Goal: Contribute content: Contribute content

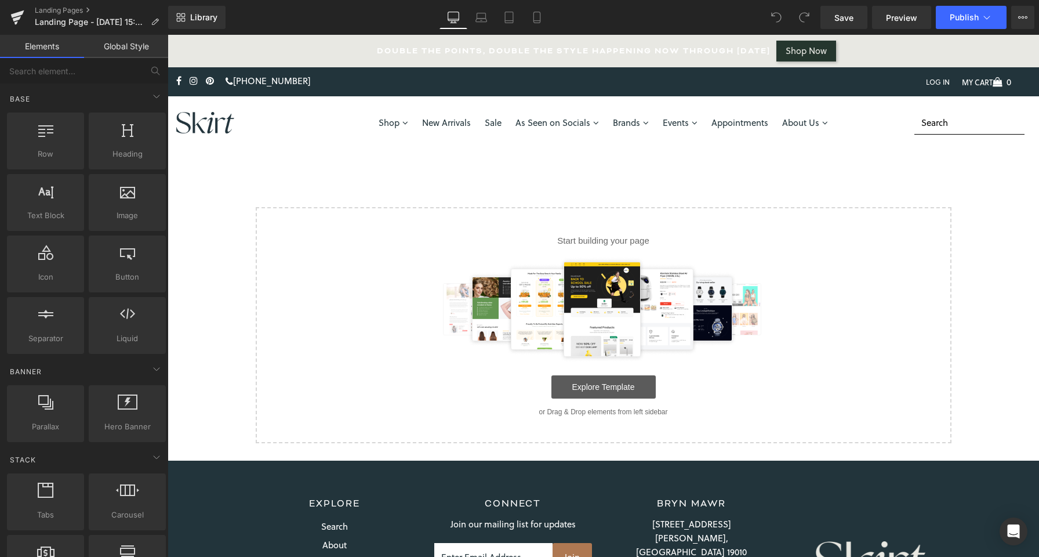
click at [584, 390] on link "Explore Template" at bounding box center [604, 386] width 104 height 23
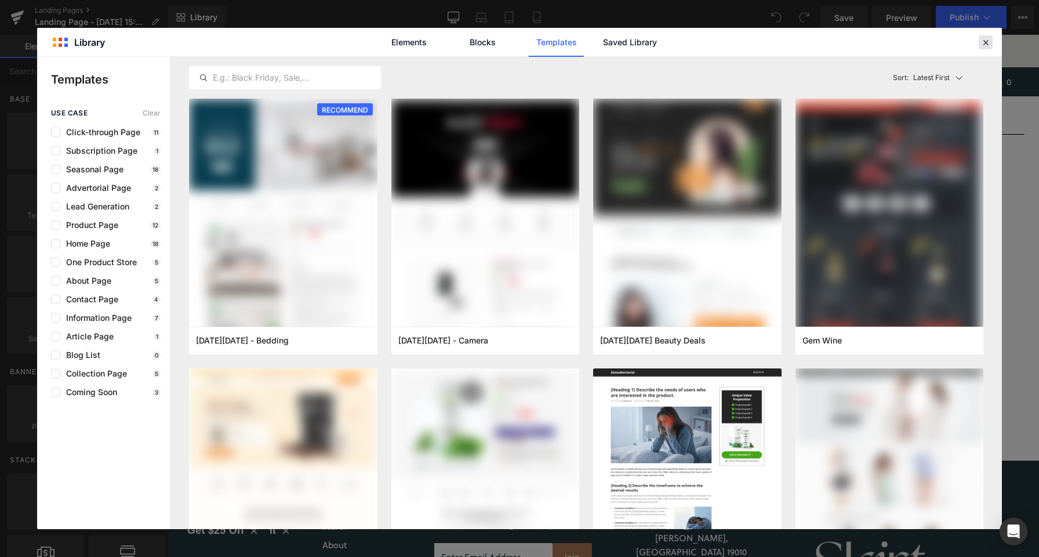
click at [991, 45] on icon at bounding box center [986, 42] width 10 height 10
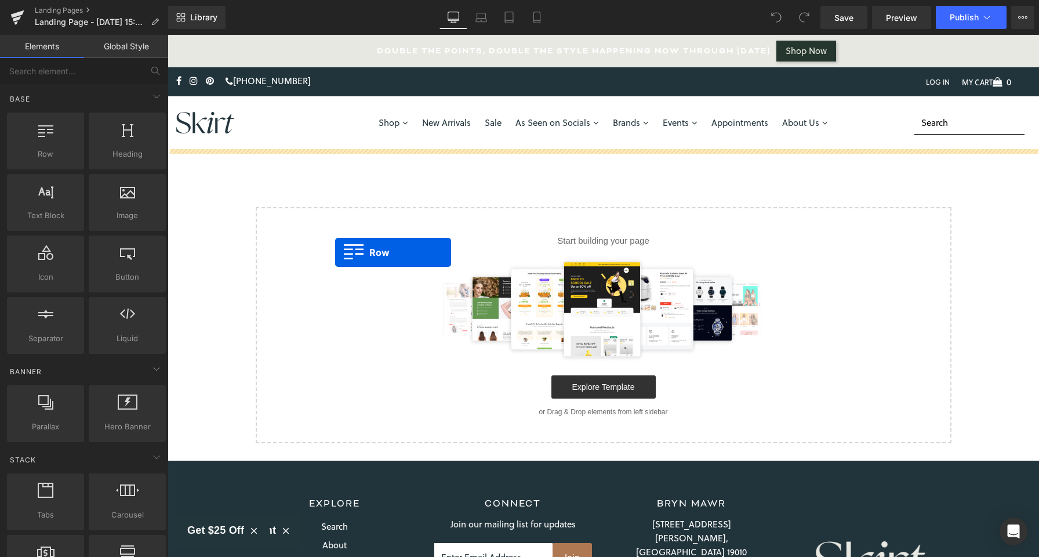
drag, startPoint x: 210, startPoint y: 186, endPoint x: 335, endPoint y: 252, distance: 141.7
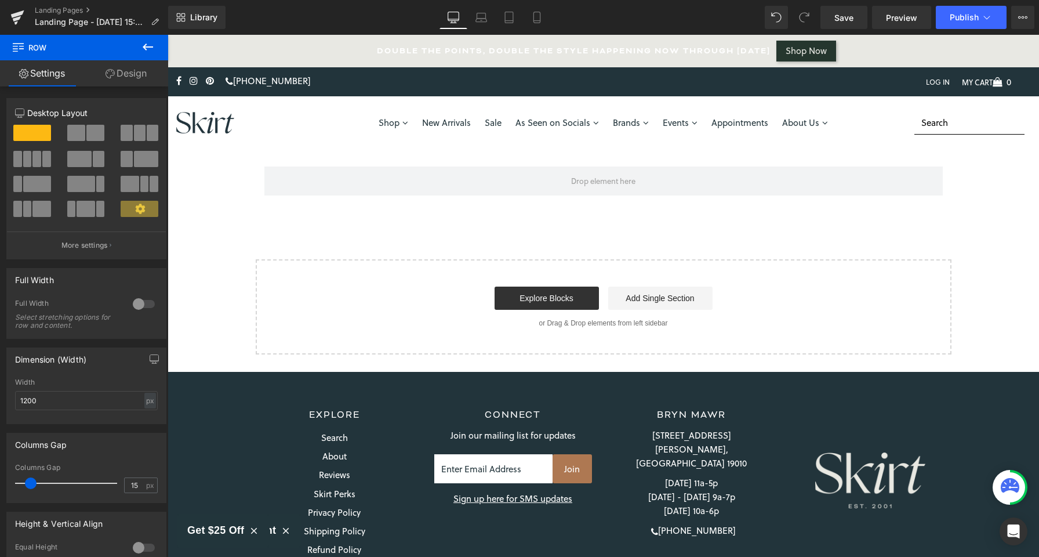
click at [148, 48] on icon at bounding box center [148, 47] width 14 height 14
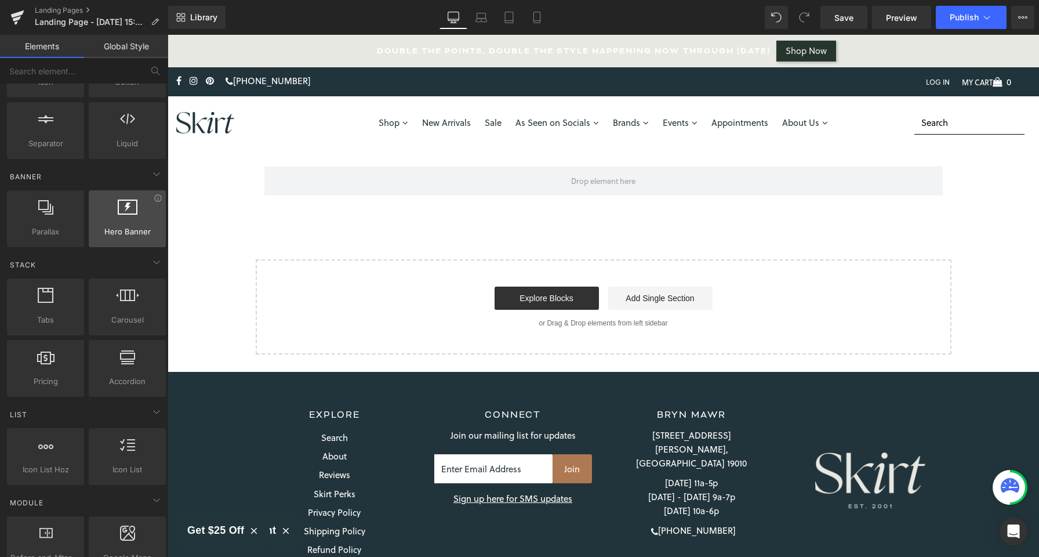
scroll to position [195, 0]
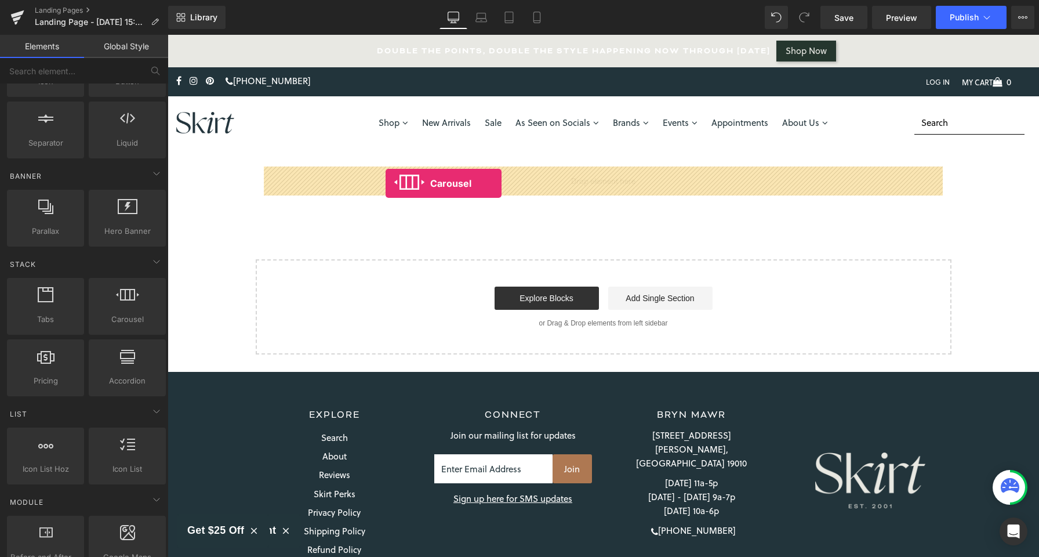
drag, startPoint x: 278, startPoint y: 335, endPoint x: 386, endPoint y: 183, distance: 186.0
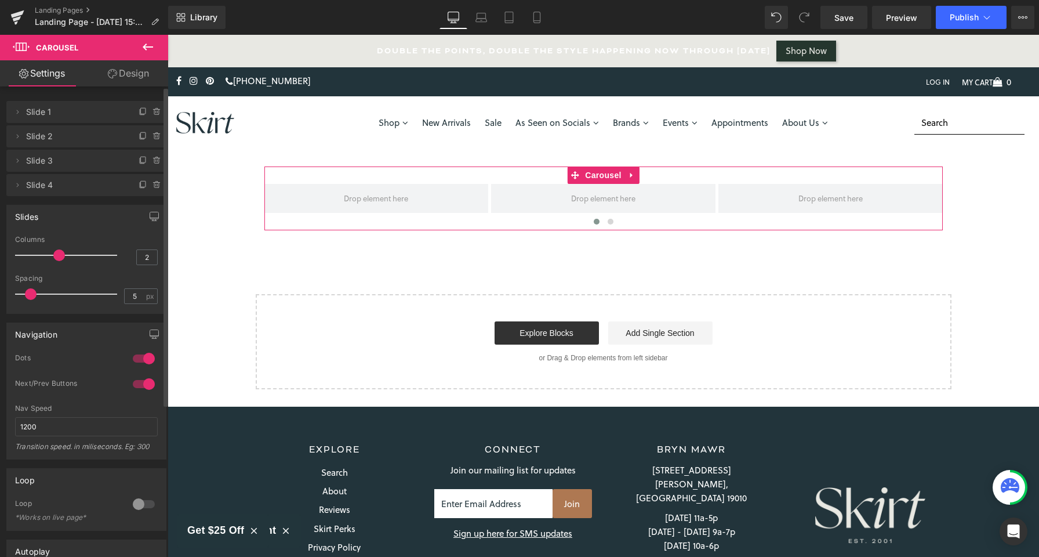
type input "1"
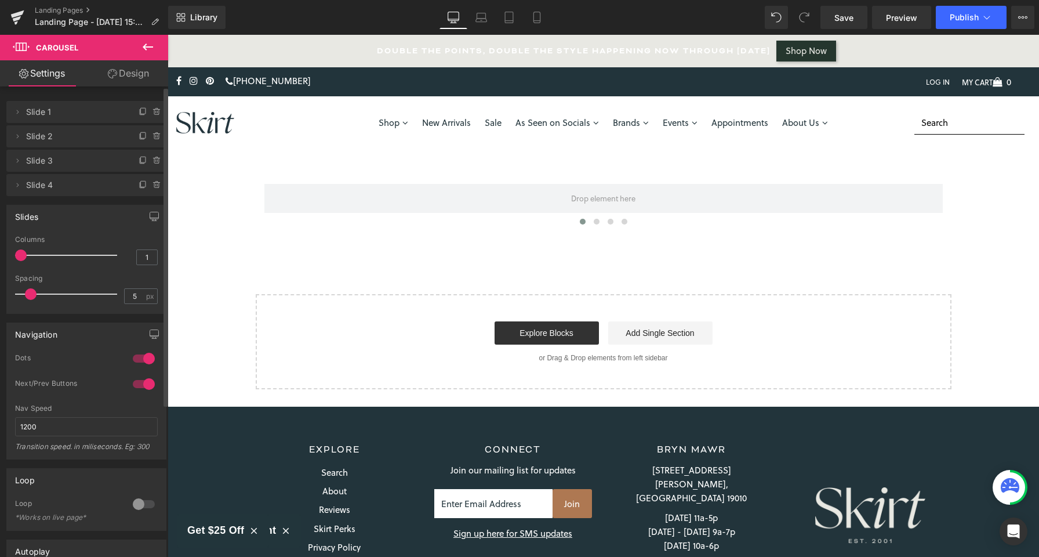
drag, startPoint x: 60, startPoint y: 256, endPoint x: 0, endPoint y: 255, distance: 60.3
click at [0, 255] on div "Slides 1 Columns 1 3 Columns 3 3 Columns 3 1 Columns 1 5px Spacing 5 px 5px Spa…" at bounding box center [86, 255] width 173 height 118
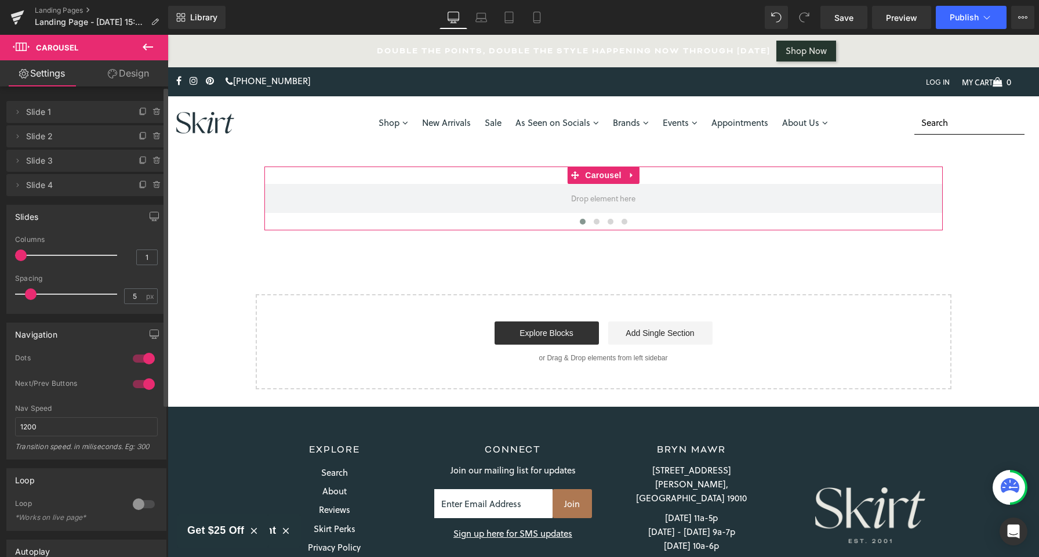
click at [145, 361] on div at bounding box center [144, 358] width 28 height 19
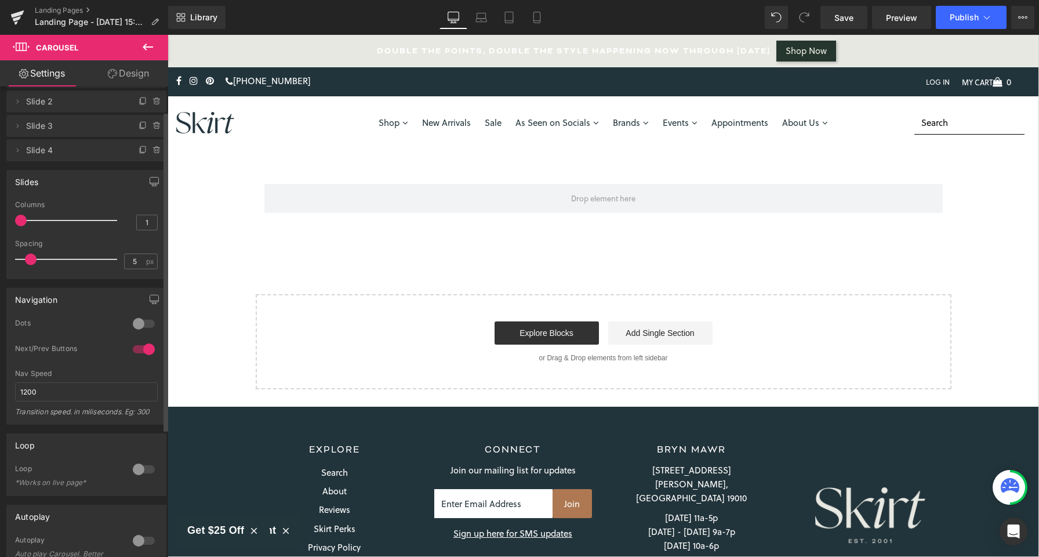
scroll to position [37, 0]
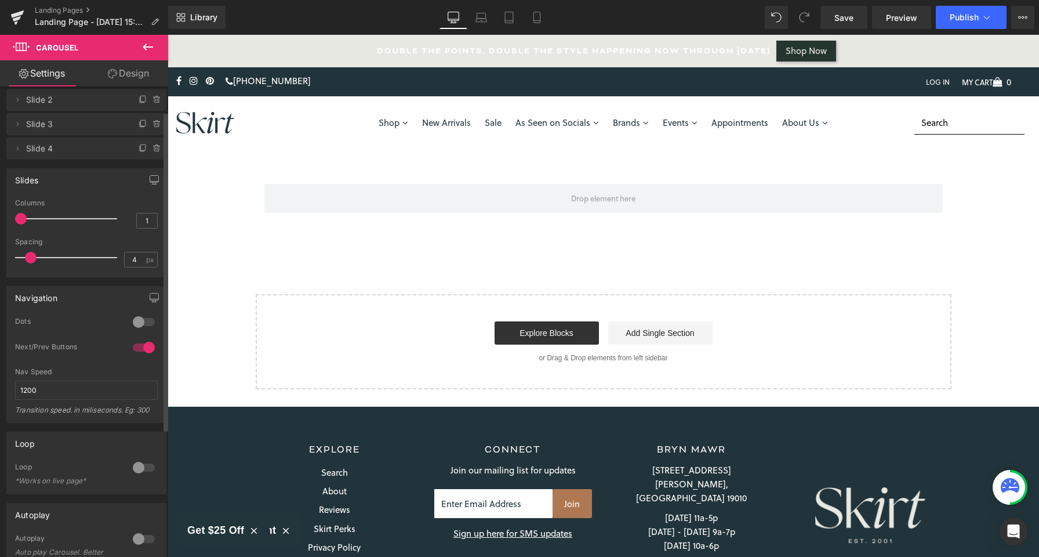
type input "0"
drag, startPoint x: 31, startPoint y: 256, endPoint x: 0, endPoint y: 251, distance: 31.3
click at [0, 251] on div "Slides 1 Columns 1 3 Columns 3 3 Columns 3 1 Columns 1 0px Spacing 0 px 5px Spa…" at bounding box center [86, 219] width 173 height 118
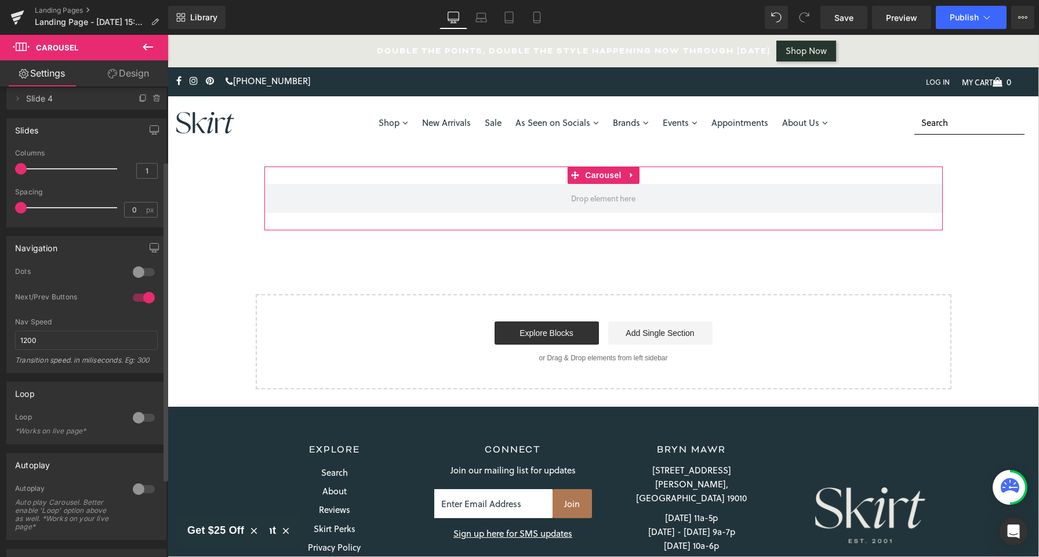
scroll to position [0, 0]
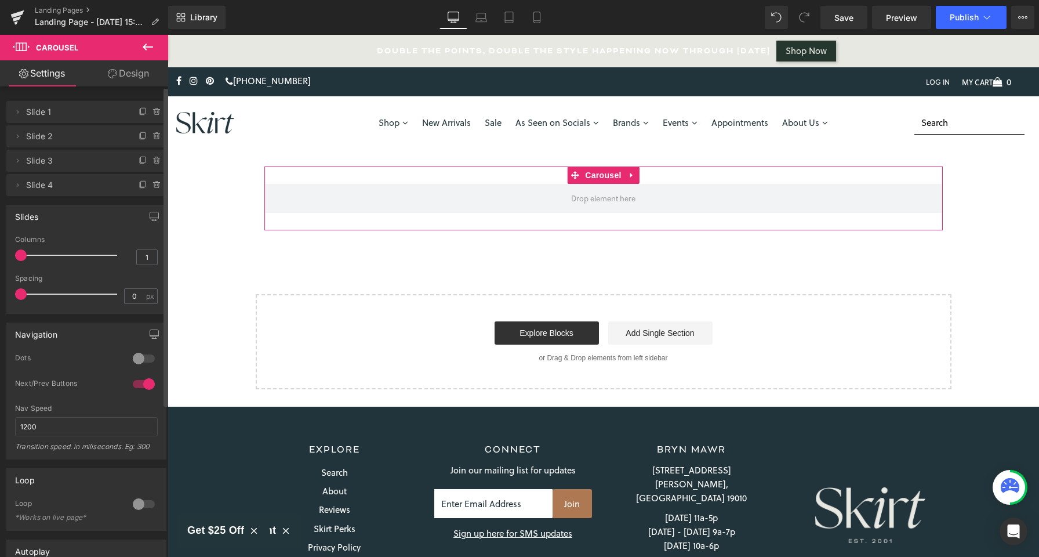
click at [38, 111] on span "Slide 1" at bounding box center [74, 112] width 97 height 22
click at [17, 110] on icon at bounding box center [17, 111] width 9 height 9
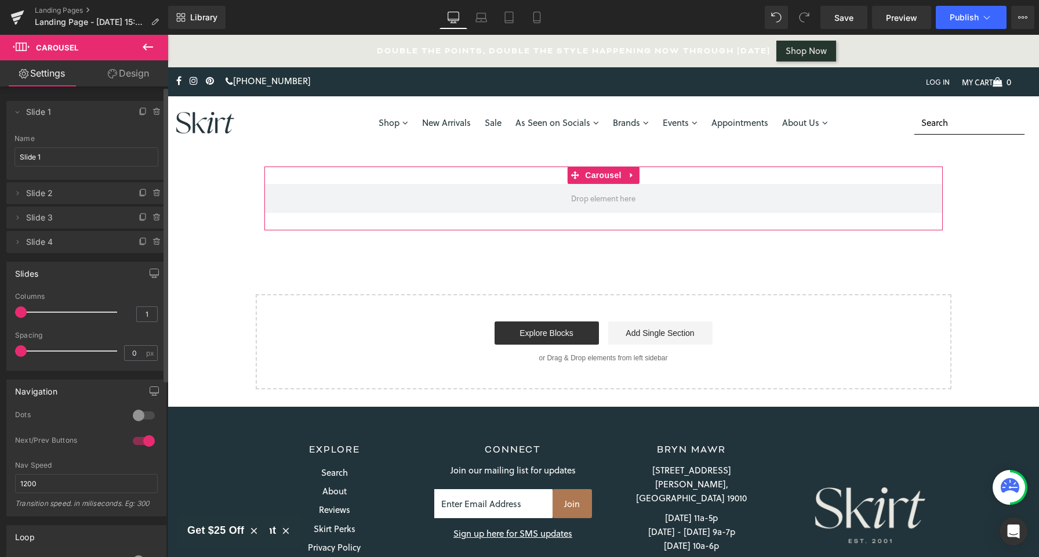
click at [30, 110] on span "Slide 1" at bounding box center [74, 112] width 97 height 22
click at [55, 196] on span "Slide 2" at bounding box center [74, 193] width 97 height 22
click at [13, 195] on icon at bounding box center [17, 193] width 9 height 9
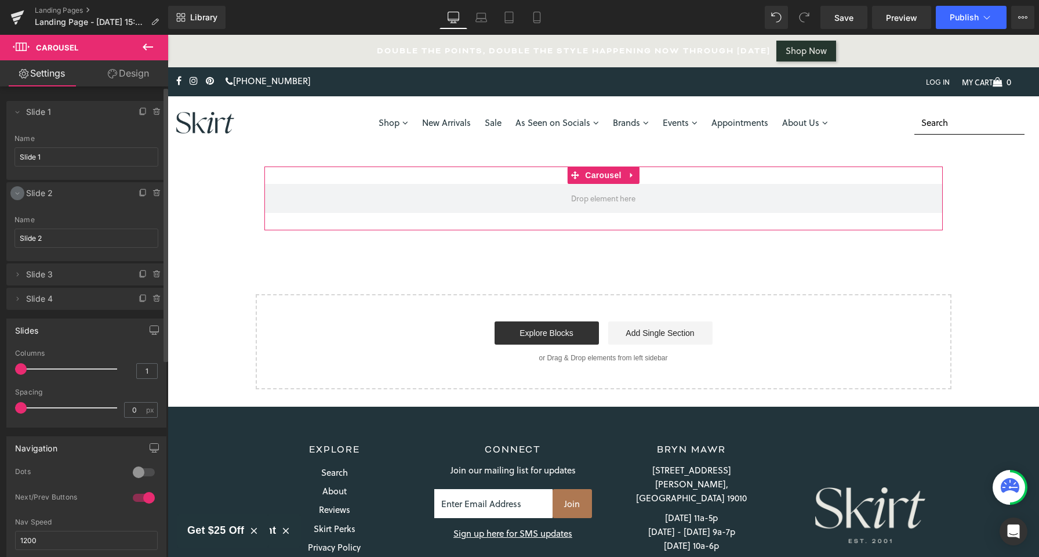
click at [13, 194] on icon at bounding box center [17, 193] width 9 height 9
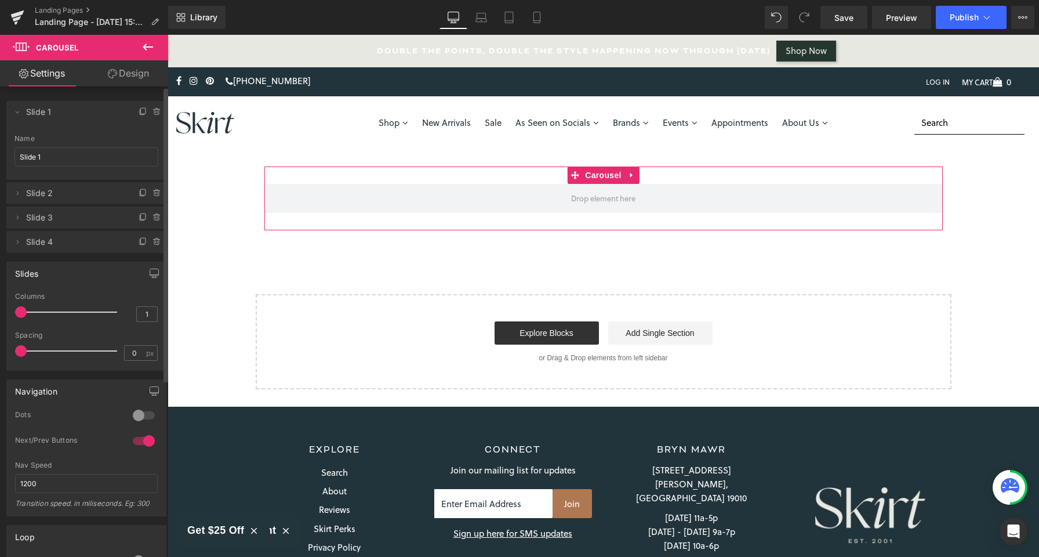
click at [41, 115] on span "Slide 1" at bounding box center [74, 112] width 97 height 22
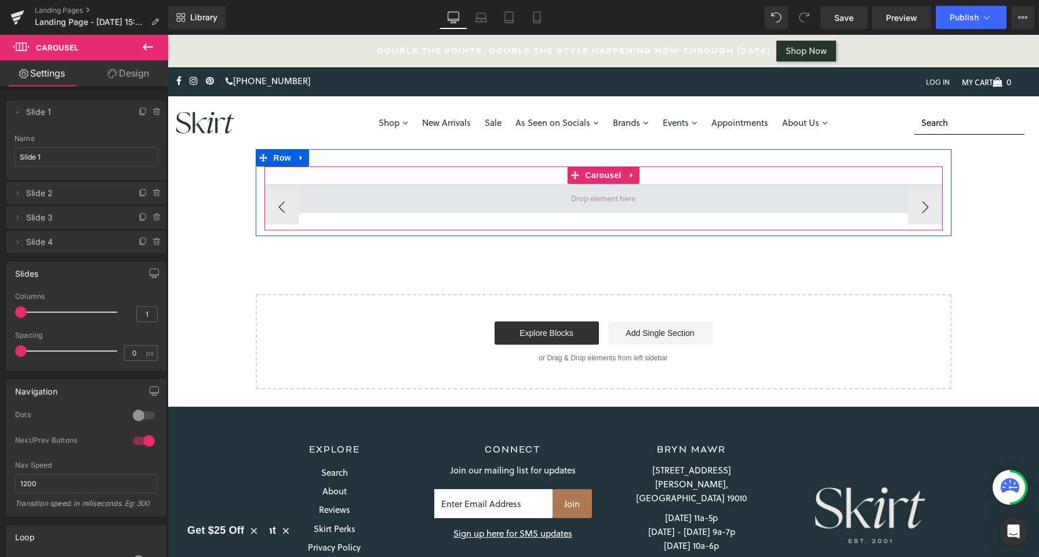
click at [379, 190] on span at bounding box center [603, 198] width 679 height 29
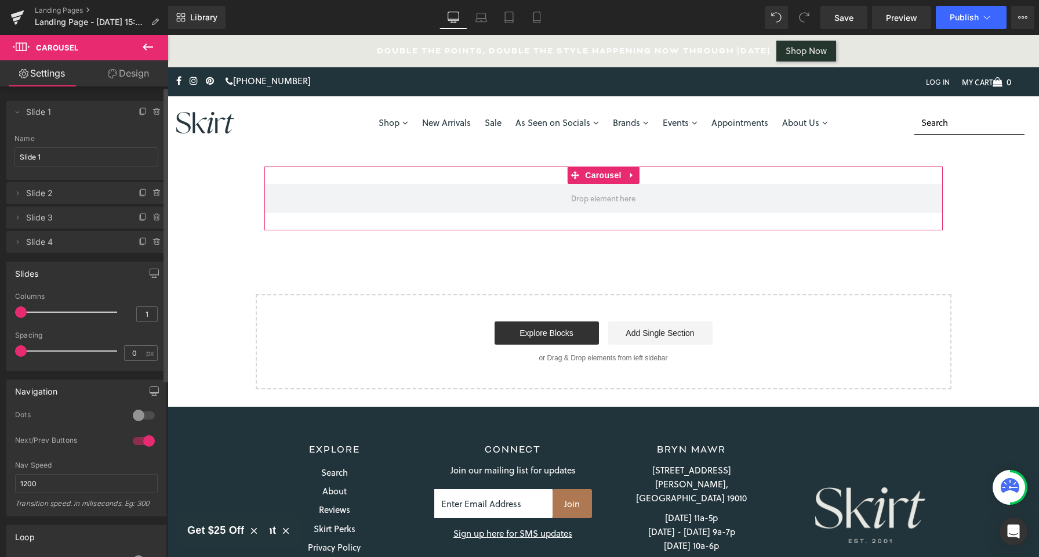
click at [82, 196] on span "Slide 2" at bounding box center [74, 193] width 97 height 22
click at [38, 191] on span "Slide 2" at bounding box center [74, 193] width 97 height 22
click at [69, 117] on span "Slide 1" at bounding box center [74, 112] width 97 height 22
click at [63, 115] on span "Slide 1" at bounding box center [74, 112] width 97 height 22
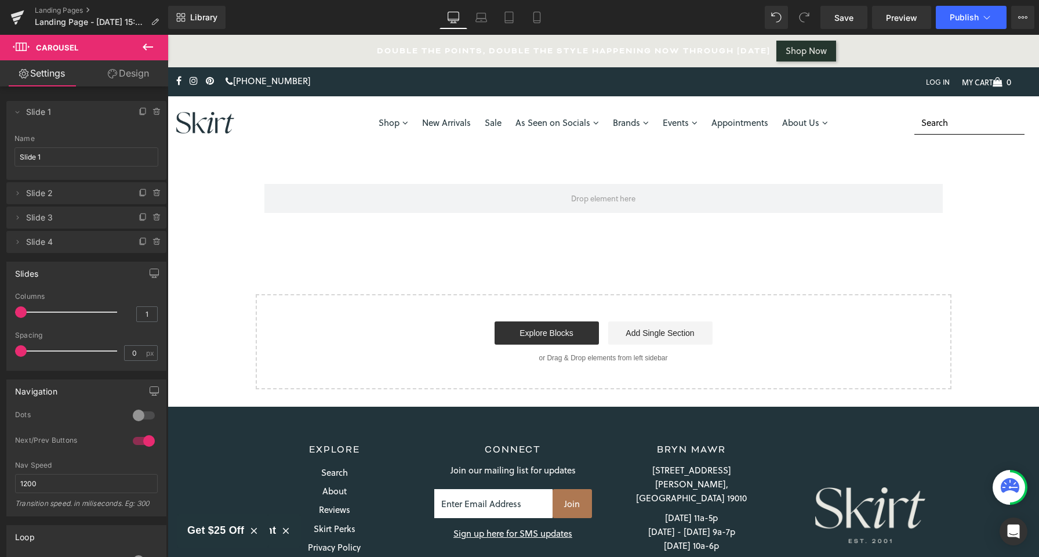
click at [152, 48] on icon at bounding box center [148, 47] width 14 height 14
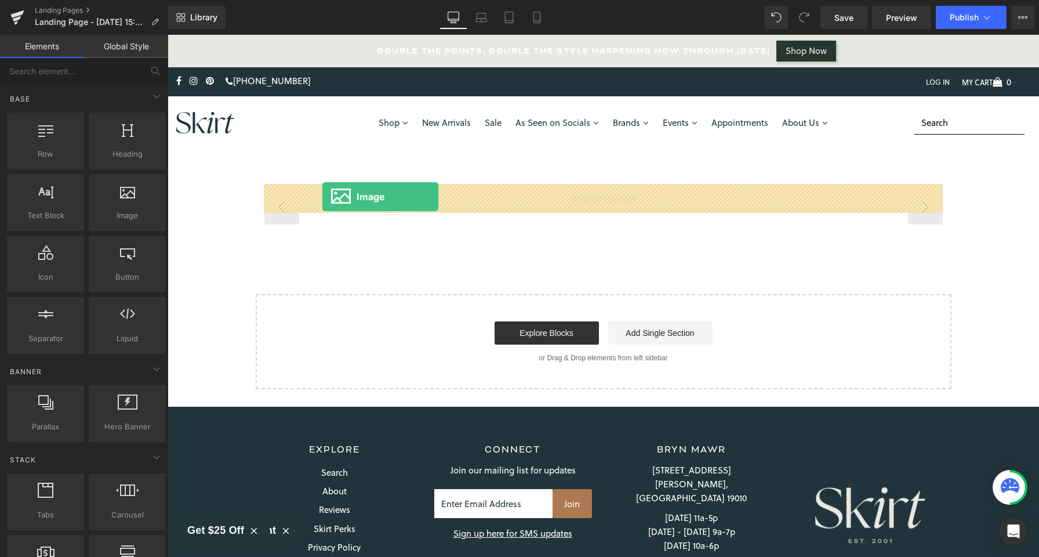
drag, startPoint x: 288, startPoint y: 234, endPoint x: 322, endPoint y: 197, distance: 50.9
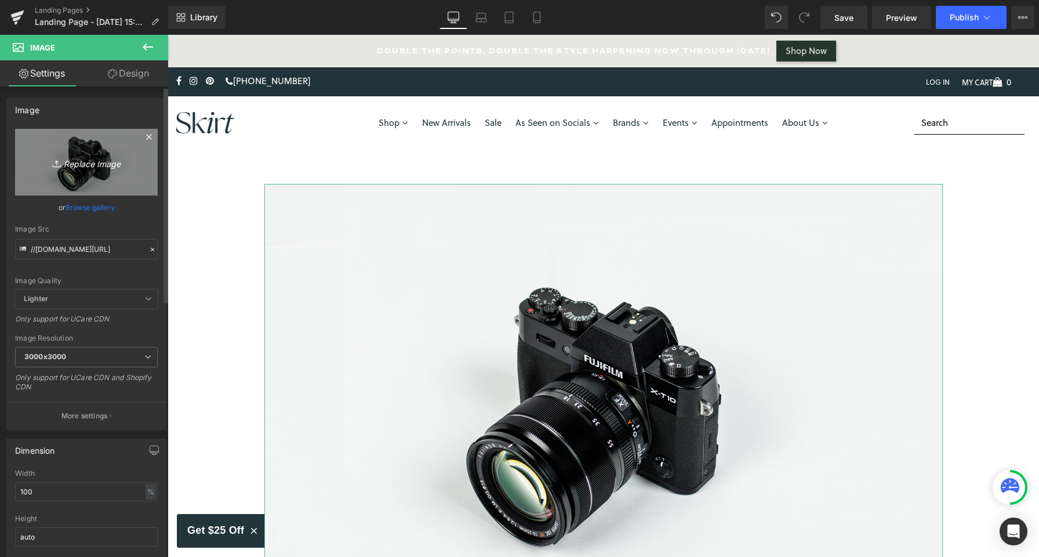
click at [84, 166] on icon "Replace Image" at bounding box center [86, 162] width 93 height 15
type input "C:\fakepath\F2025Lookbook-1.webp"
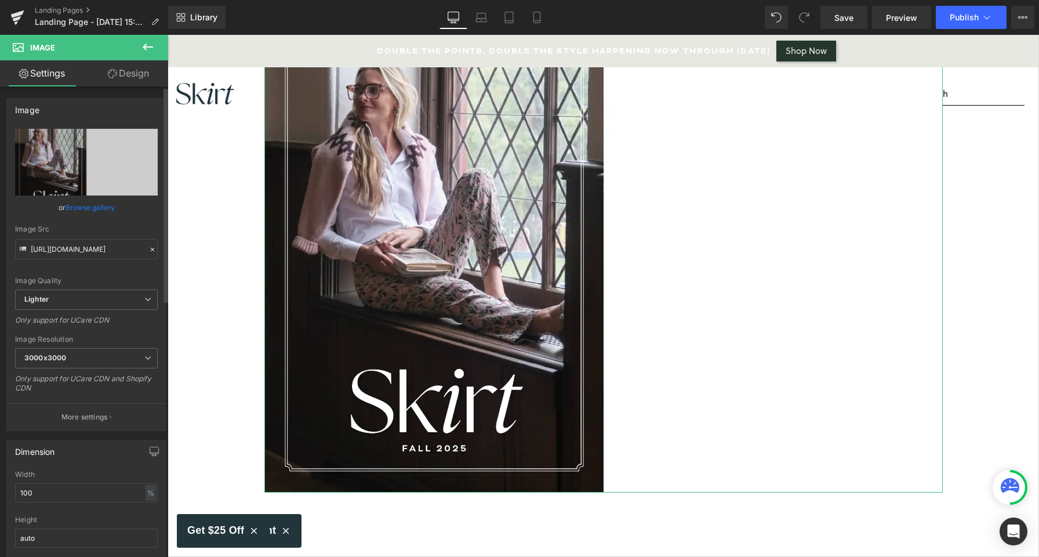
scroll to position [12, 0]
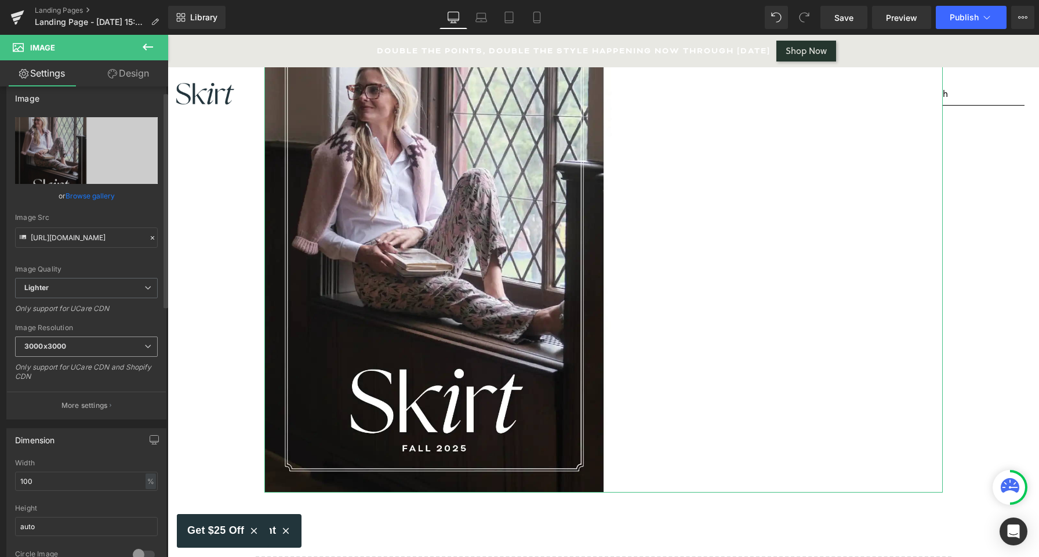
click at [74, 345] on span "3000x3000" at bounding box center [86, 346] width 143 height 20
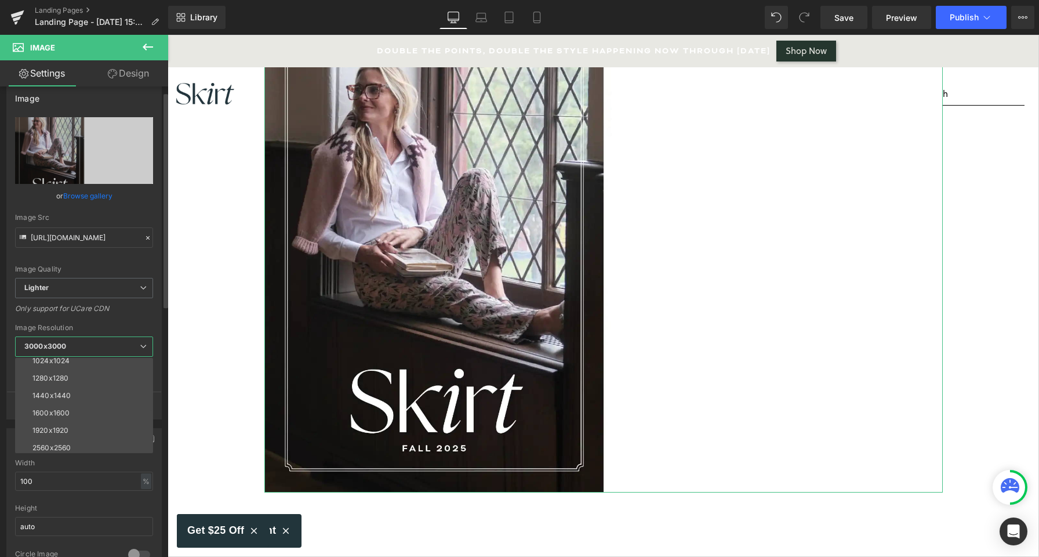
scroll to position [166, 0]
click at [77, 415] on li "1920x1920" at bounding box center [86, 409] width 143 height 17
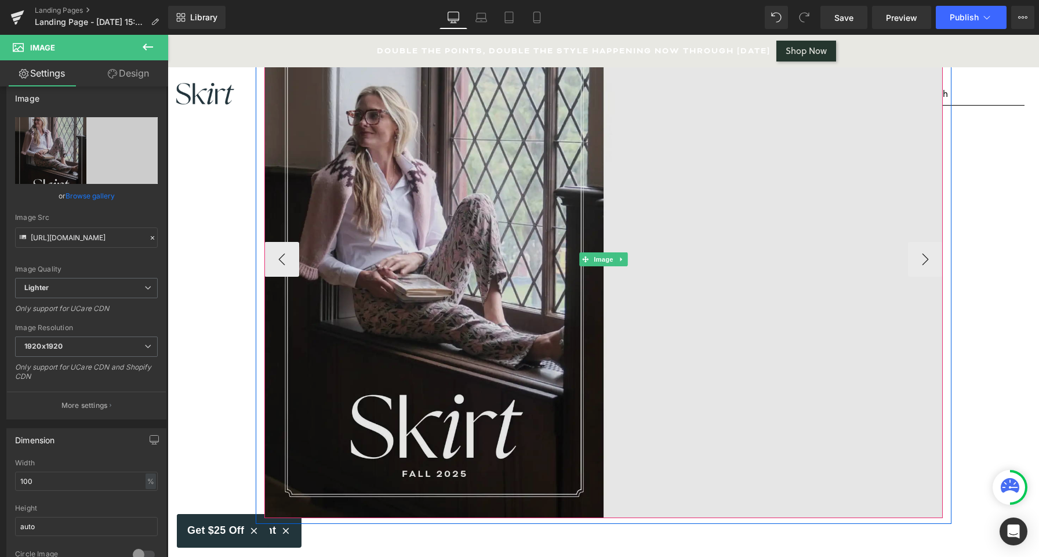
scroll to position [157, 0]
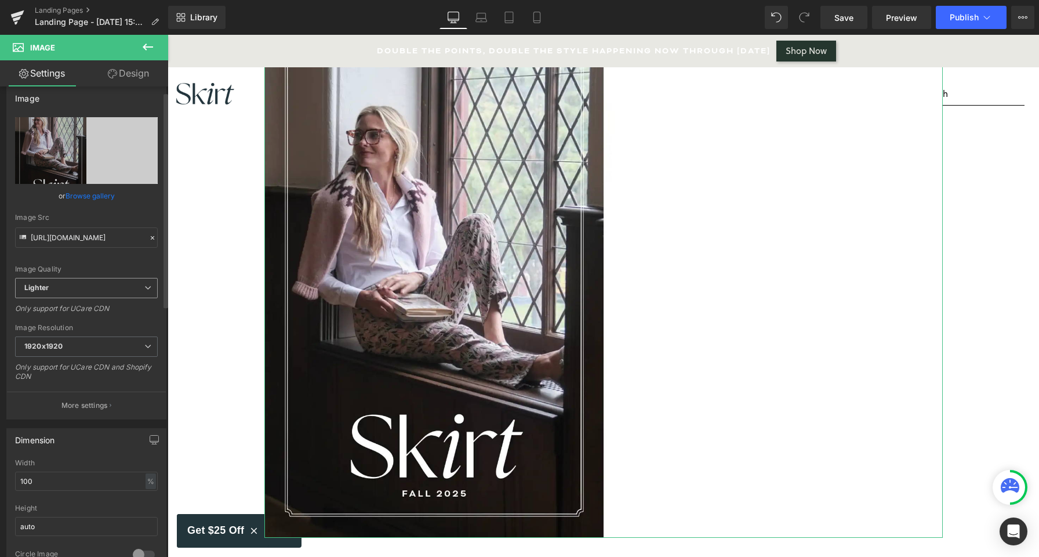
click at [104, 289] on span "Lighter" at bounding box center [86, 288] width 143 height 20
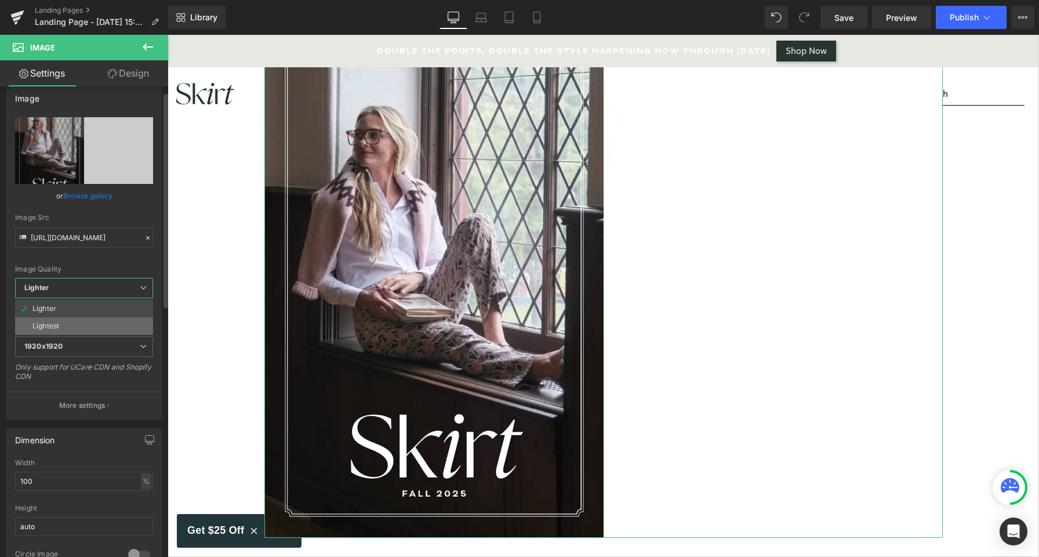
click at [93, 322] on li "Lightest" at bounding box center [84, 325] width 138 height 17
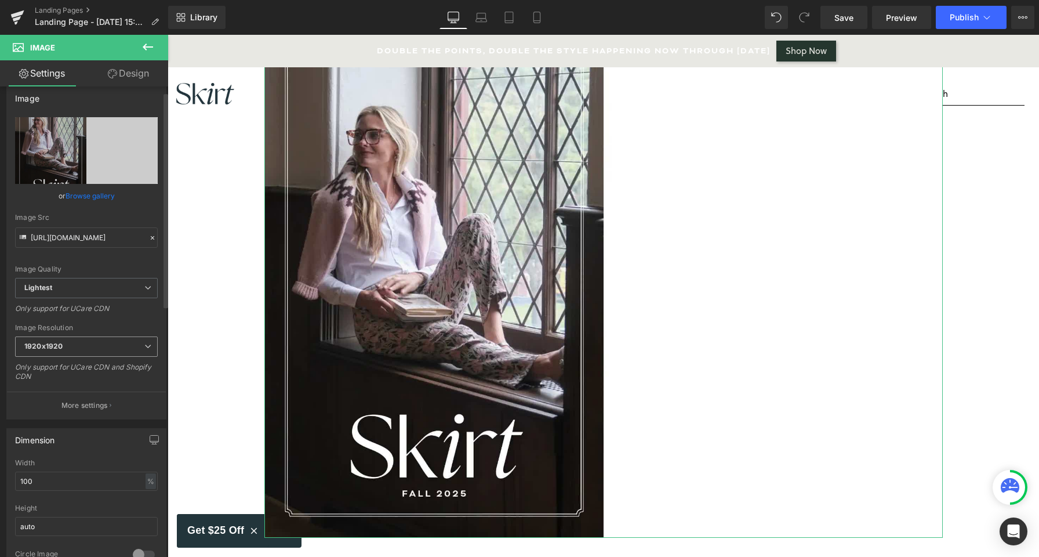
click at [111, 356] on span "1920x1920" at bounding box center [86, 346] width 143 height 20
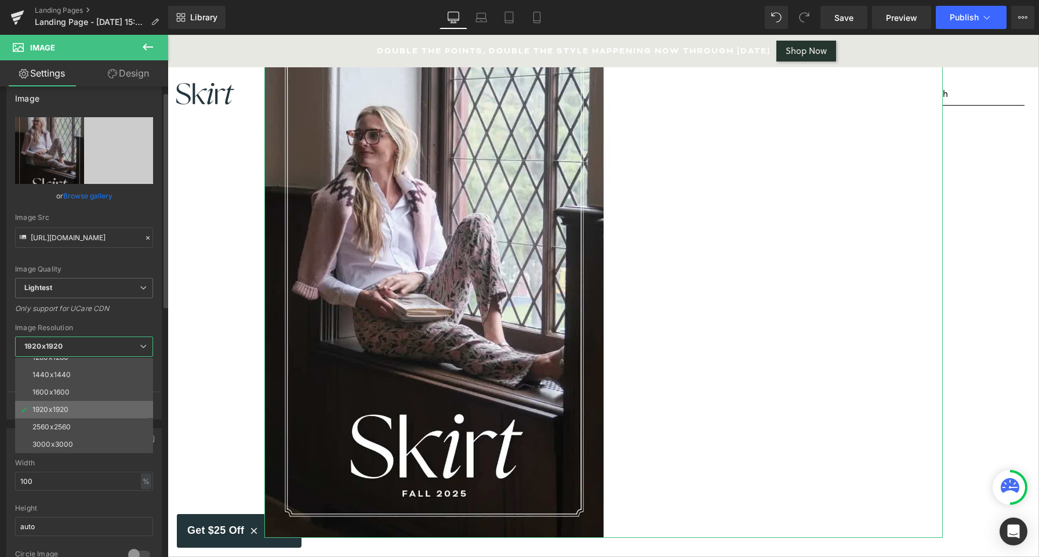
click at [87, 410] on li "1920x1920" at bounding box center [86, 409] width 143 height 17
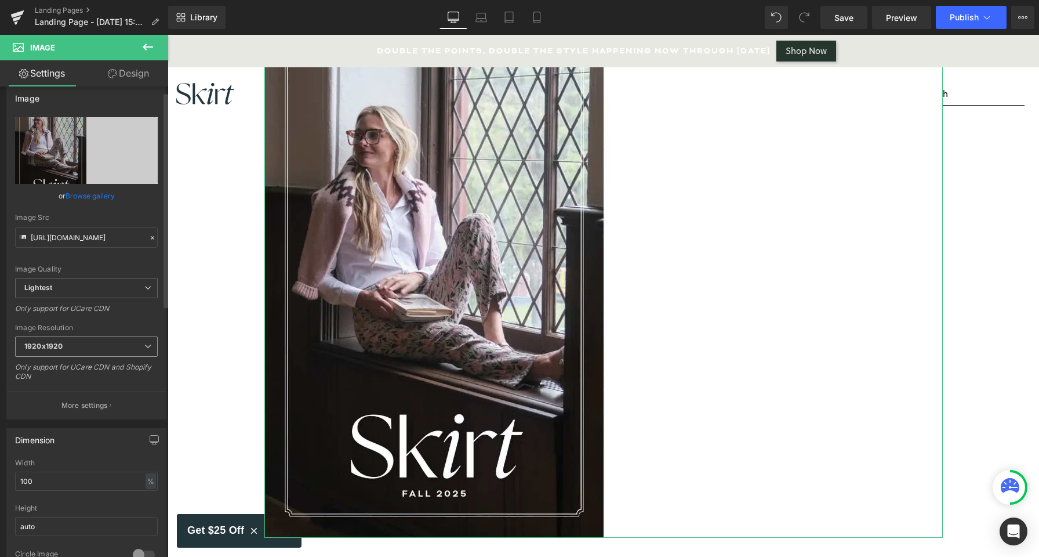
click at [82, 343] on span "1920x1920" at bounding box center [86, 346] width 143 height 20
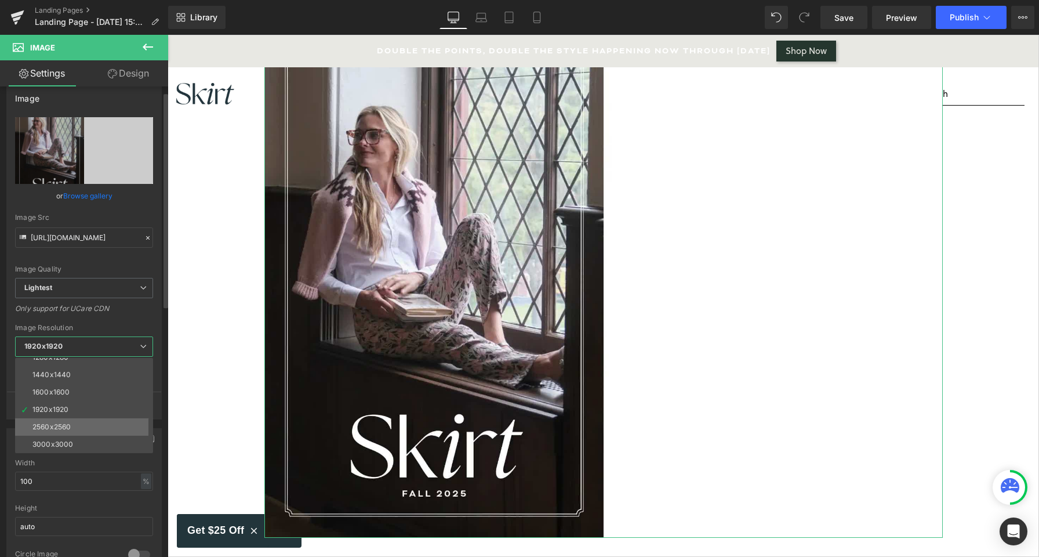
click at [68, 423] on div "2560x2560" at bounding box center [51, 427] width 38 height 8
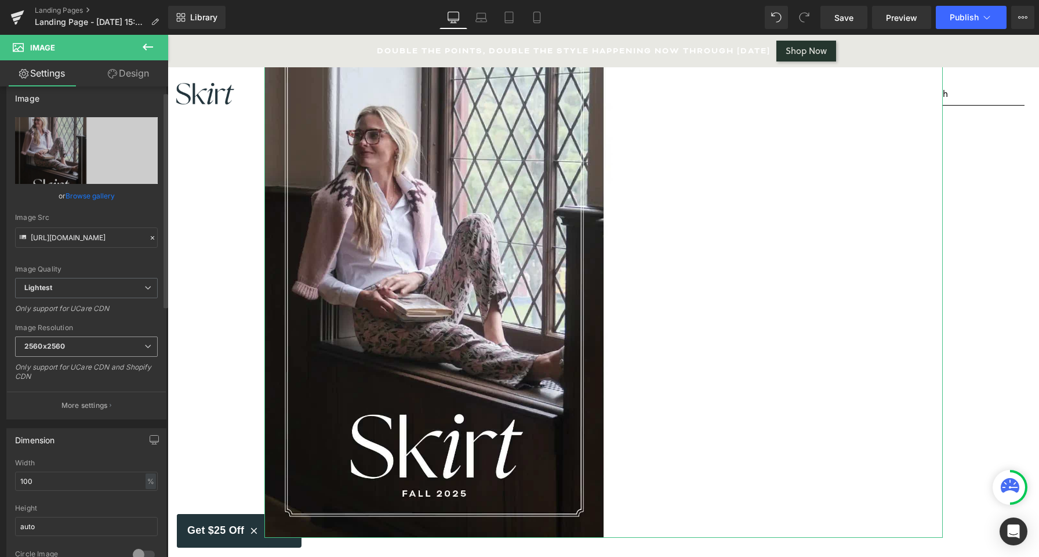
click at [60, 345] on b "2560x2560" at bounding box center [44, 346] width 41 height 9
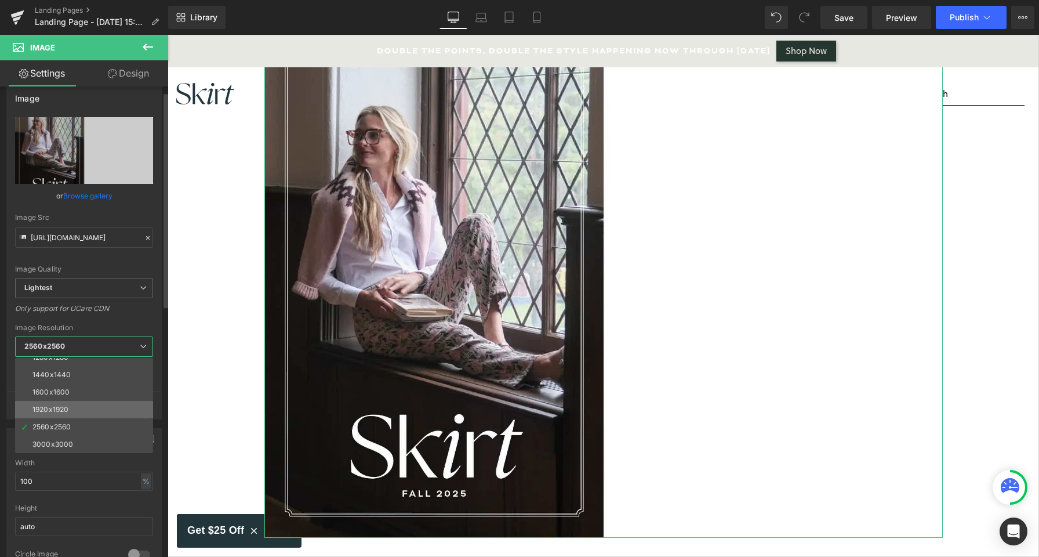
click at [65, 411] on div "1920x1920" at bounding box center [50, 409] width 36 height 8
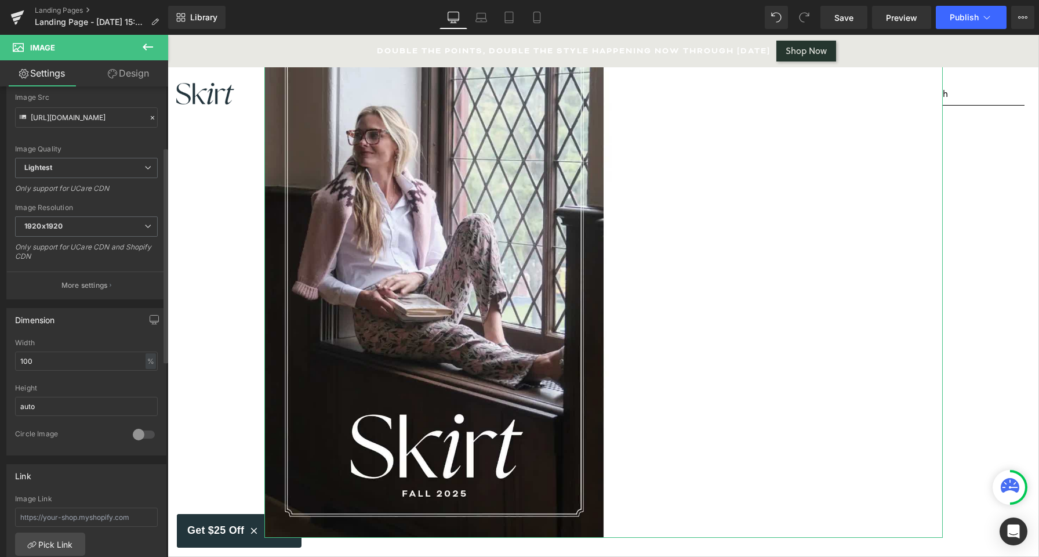
scroll to position [132, 0]
click at [124, 170] on span "Lightest" at bounding box center [86, 167] width 143 height 20
click at [116, 191] on li "Lighter" at bounding box center [84, 187] width 138 height 17
click at [109, 168] on span "Lighter" at bounding box center [86, 167] width 143 height 20
click at [99, 205] on li "Lightest" at bounding box center [84, 205] width 138 height 17
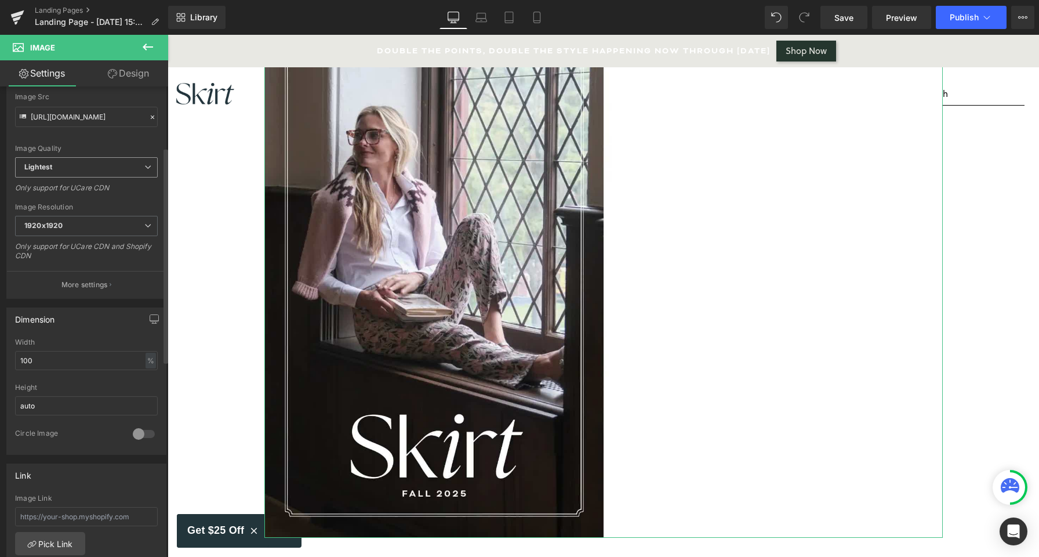
click at [94, 177] on span "Lightest" at bounding box center [86, 167] width 143 height 20
click at [76, 189] on li "Lighter" at bounding box center [84, 187] width 138 height 17
type input "[URL][DOMAIN_NAME]"
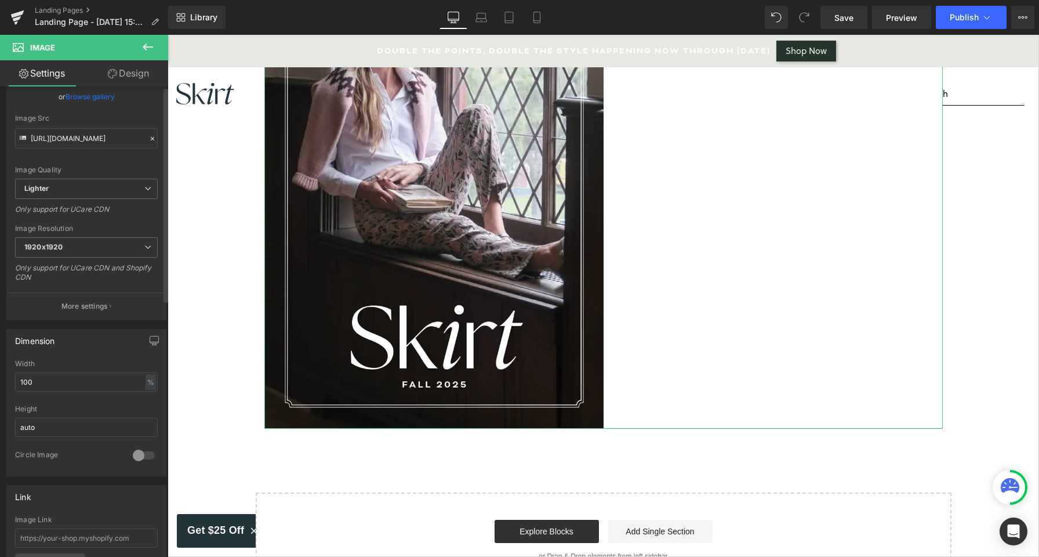
scroll to position [0, 0]
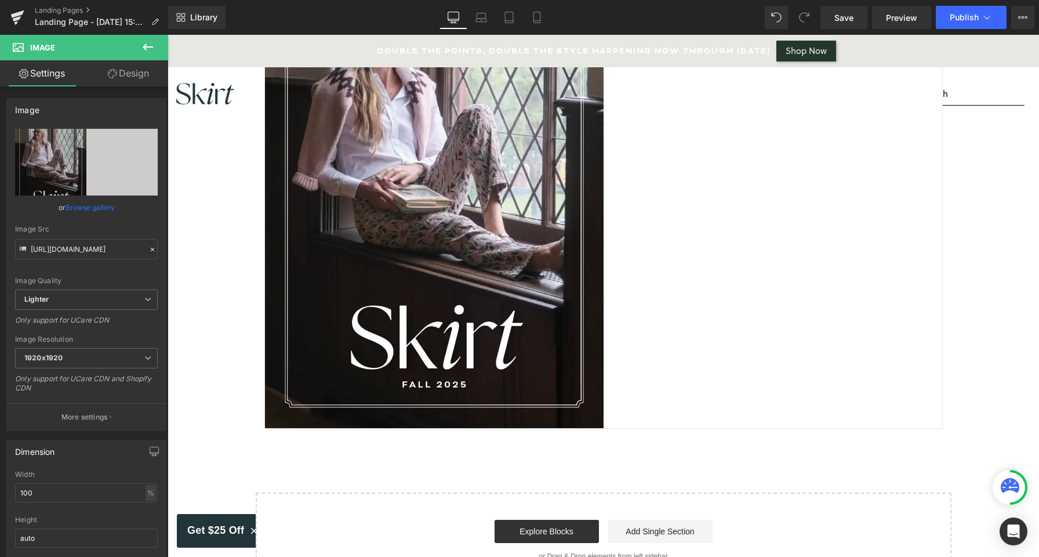
click at [152, 45] on icon at bounding box center [148, 47] width 14 height 14
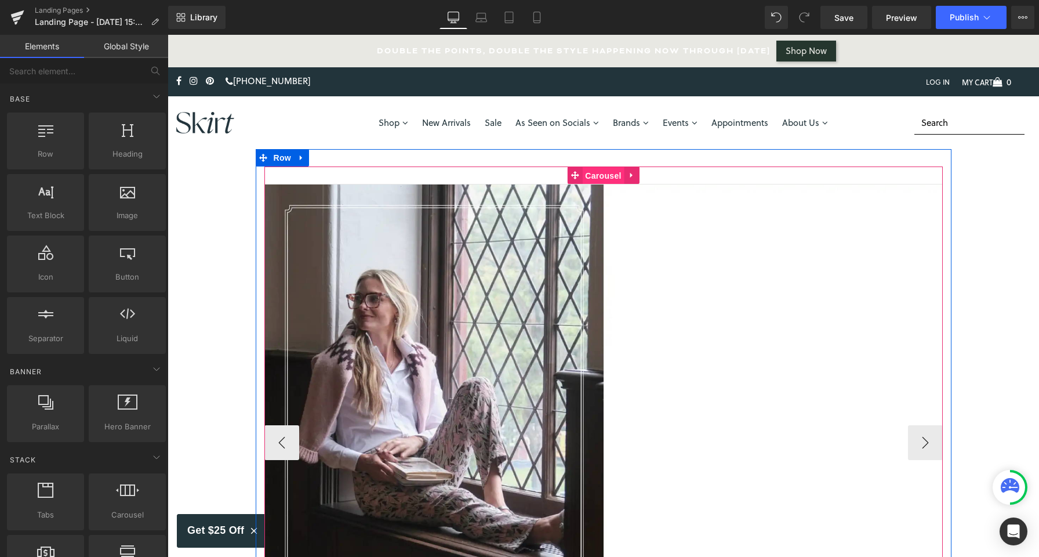
click at [604, 180] on span "Carousel" at bounding box center [603, 175] width 42 height 17
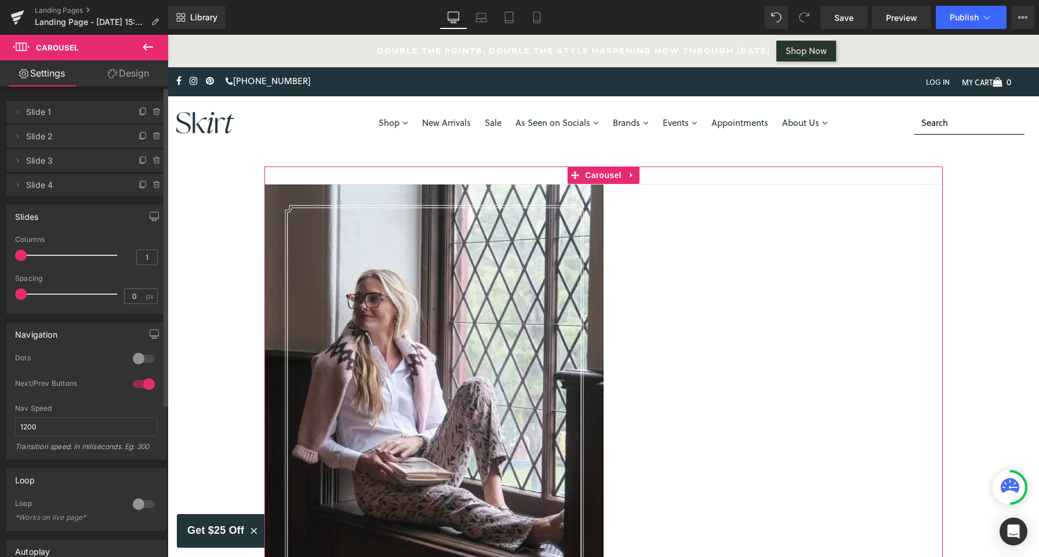
click at [45, 137] on span "Slide 2" at bounding box center [74, 136] width 97 height 22
click at [37, 131] on span "Slide 2" at bounding box center [74, 136] width 97 height 22
click at [31, 116] on span "Slide 1" at bounding box center [74, 112] width 97 height 22
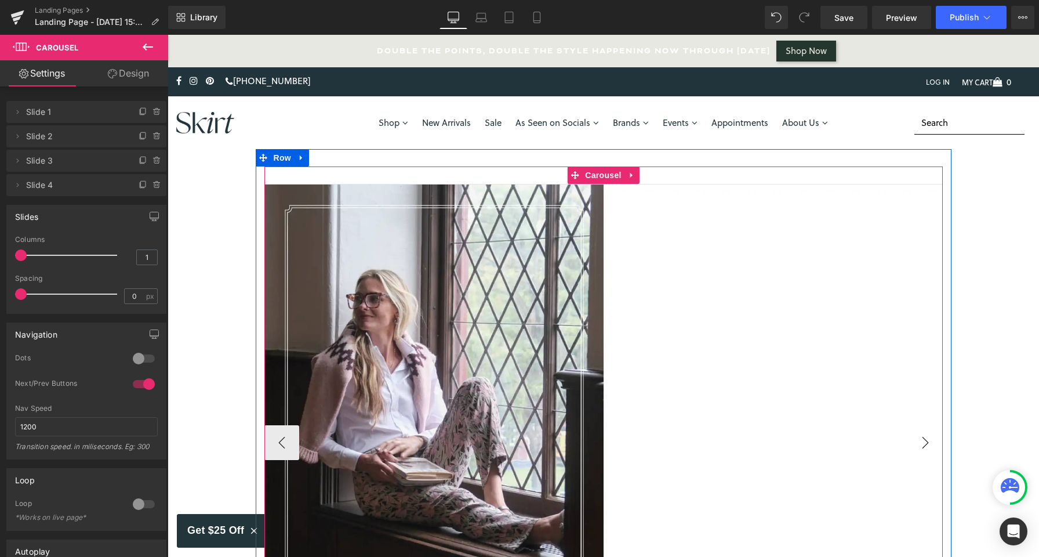
click at [916, 438] on button "›" at bounding box center [925, 442] width 35 height 35
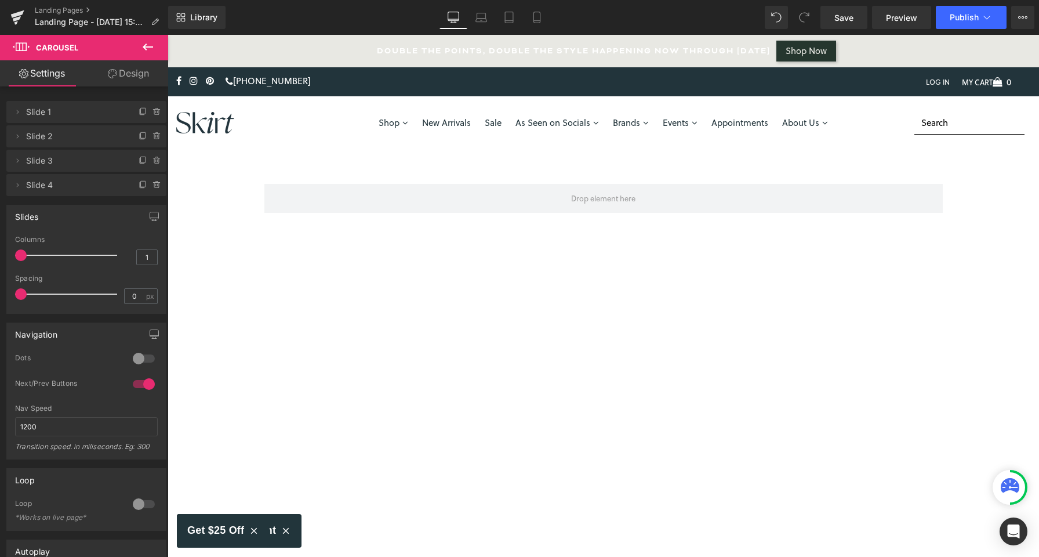
click at [152, 47] on icon at bounding box center [148, 47] width 10 height 7
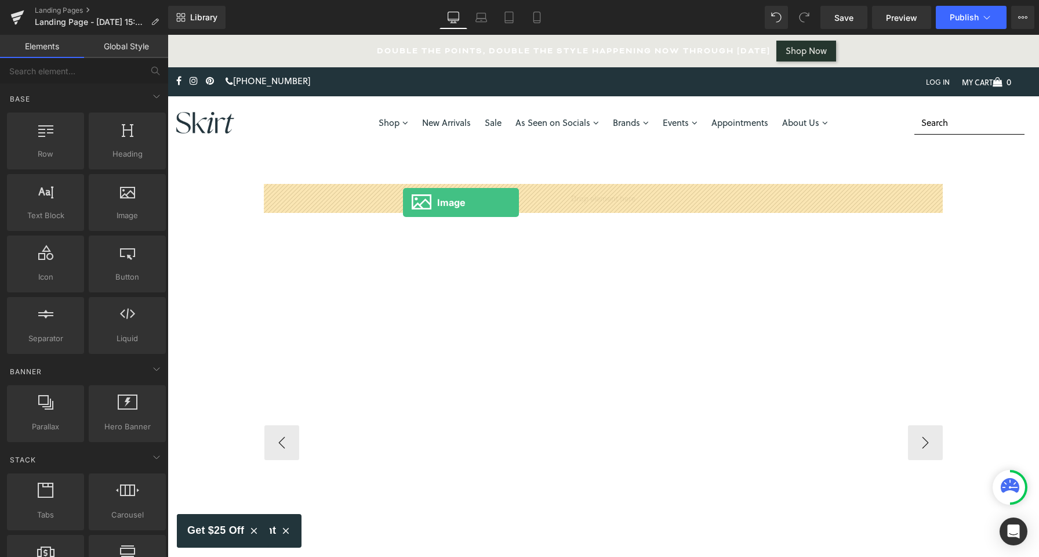
drag, startPoint x: 279, startPoint y: 241, endPoint x: 403, endPoint y: 202, distance: 129.9
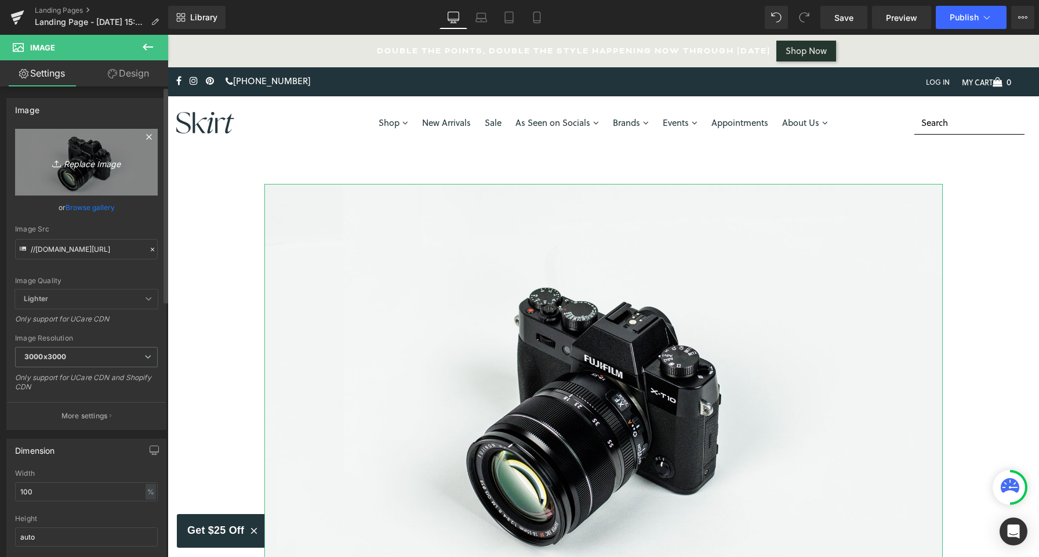
click at [94, 159] on icon "Replace Image" at bounding box center [86, 162] width 93 height 15
type input "C:\fakepath\F2025Lookbook-2 copy.webp"
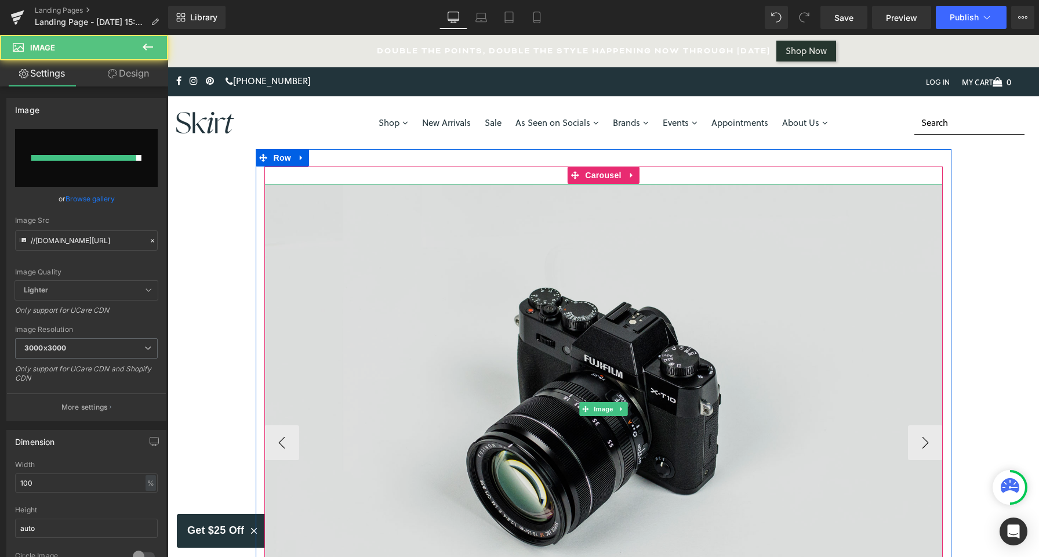
click at [723, 304] on img at bounding box center [603, 409] width 679 height 450
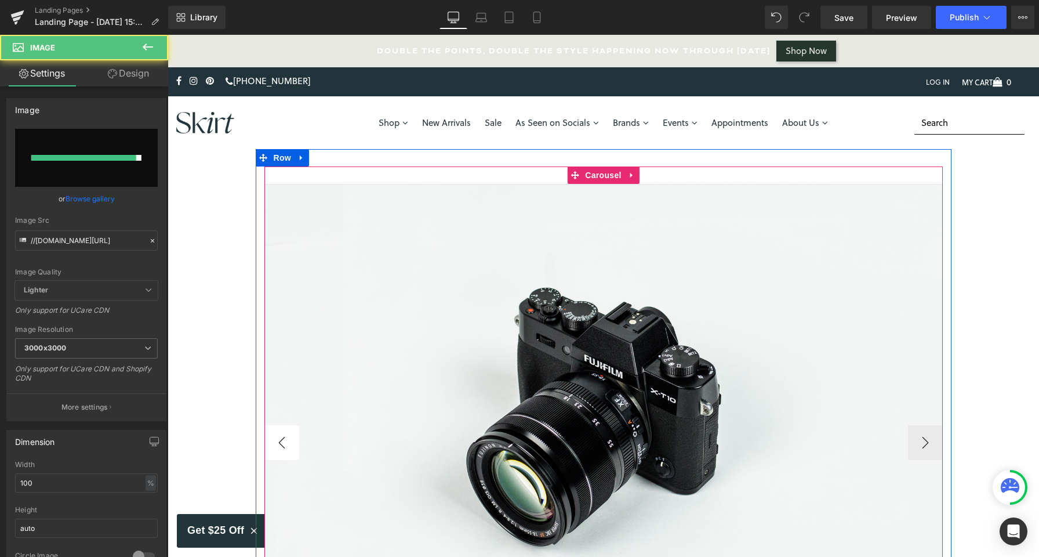
click at [279, 445] on button "‹" at bounding box center [281, 442] width 35 height 35
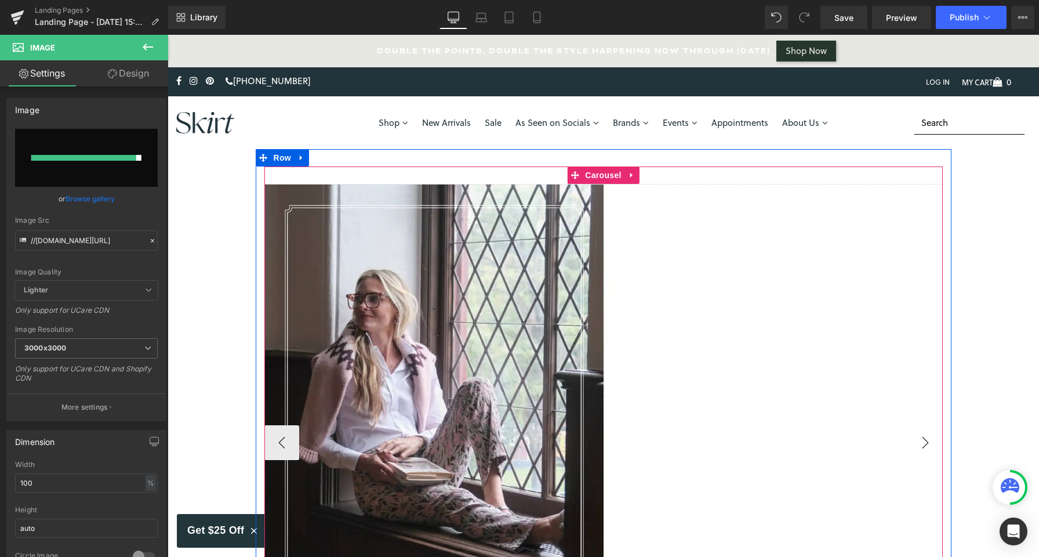
click at [922, 445] on button "›" at bounding box center [925, 442] width 35 height 35
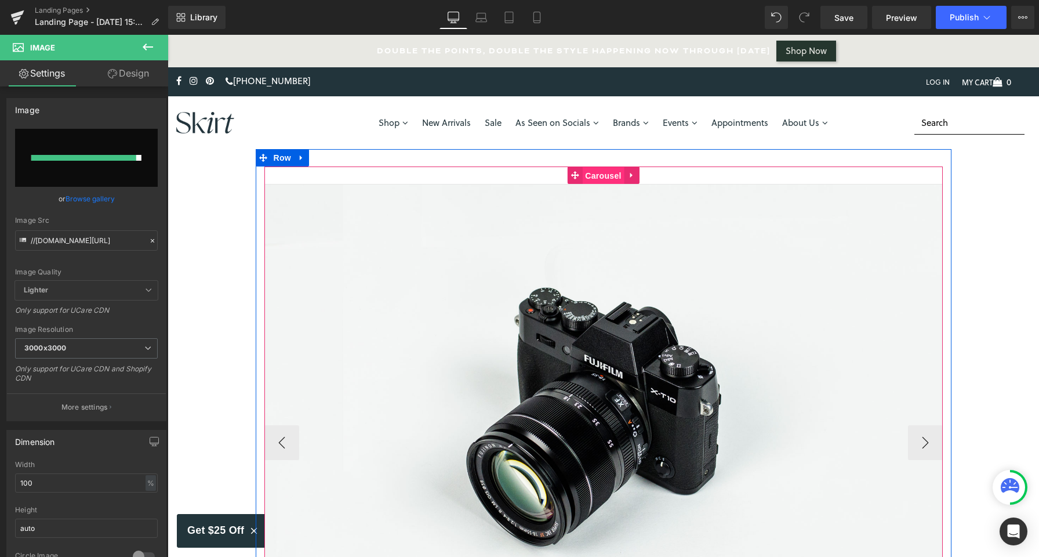
click at [593, 174] on span "Carousel" at bounding box center [603, 175] width 42 height 17
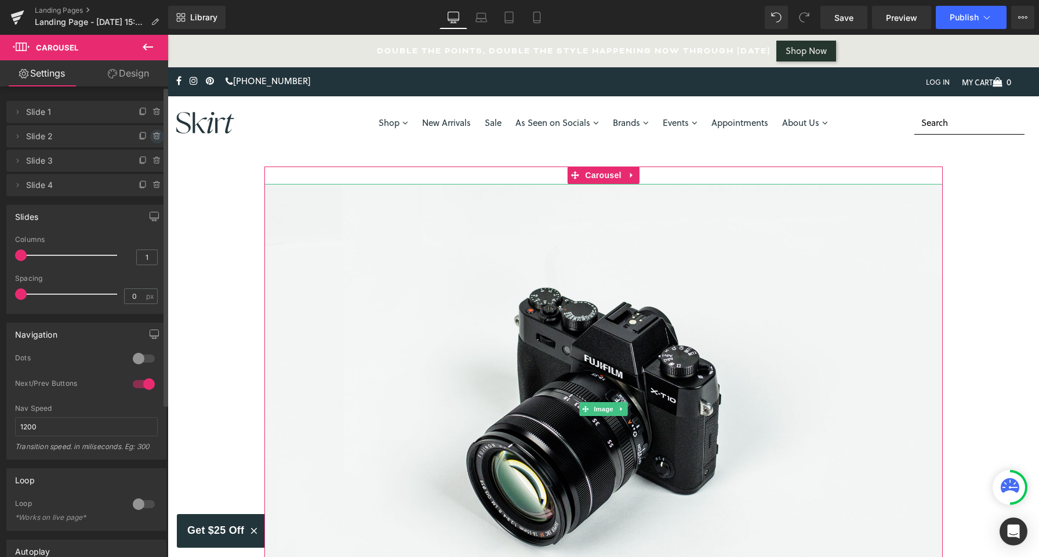
click at [150, 142] on span at bounding box center [157, 136] width 14 height 14
click at [147, 137] on button "Delete" at bounding box center [144, 136] width 37 height 15
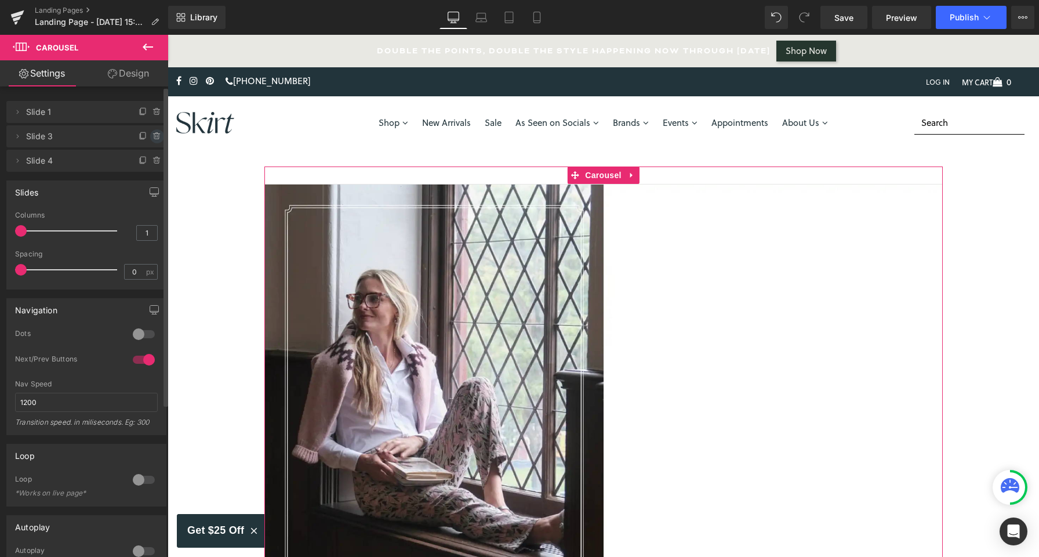
click at [156, 135] on icon at bounding box center [156, 136] width 0 height 2
click at [151, 135] on button "Delete" at bounding box center [144, 136] width 37 height 15
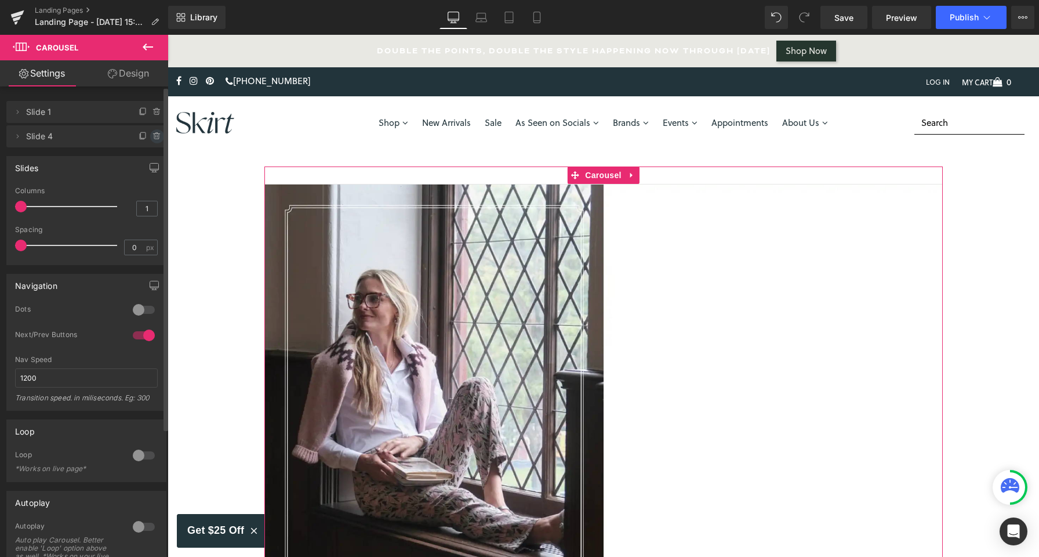
click at [153, 140] on icon at bounding box center [157, 136] width 9 height 9
click at [145, 136] on button "Delete" at bounding box center [144, 136] width 37 height 15
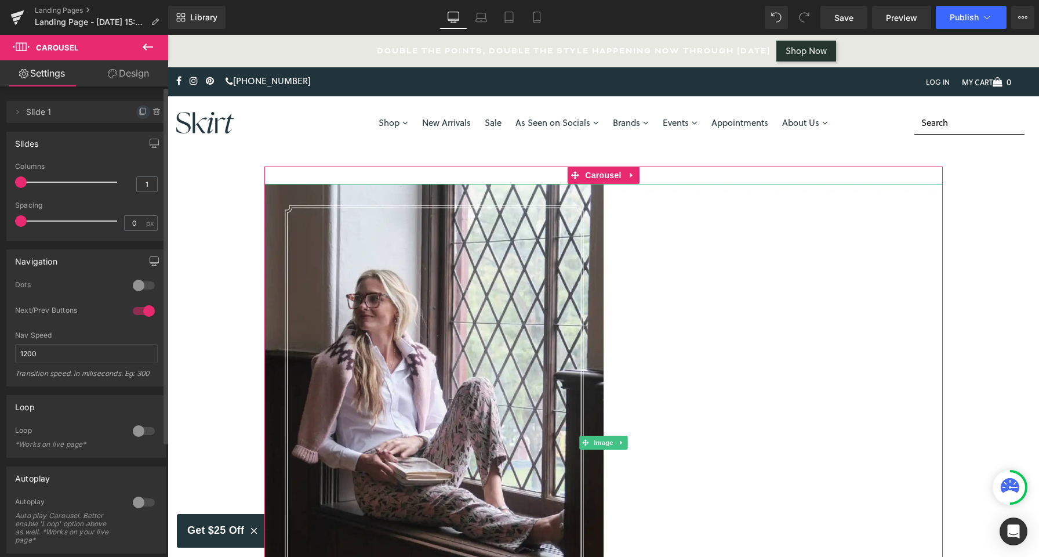
click at [139, 111] on icon at bounding box center [143, 111] width 9 height 9
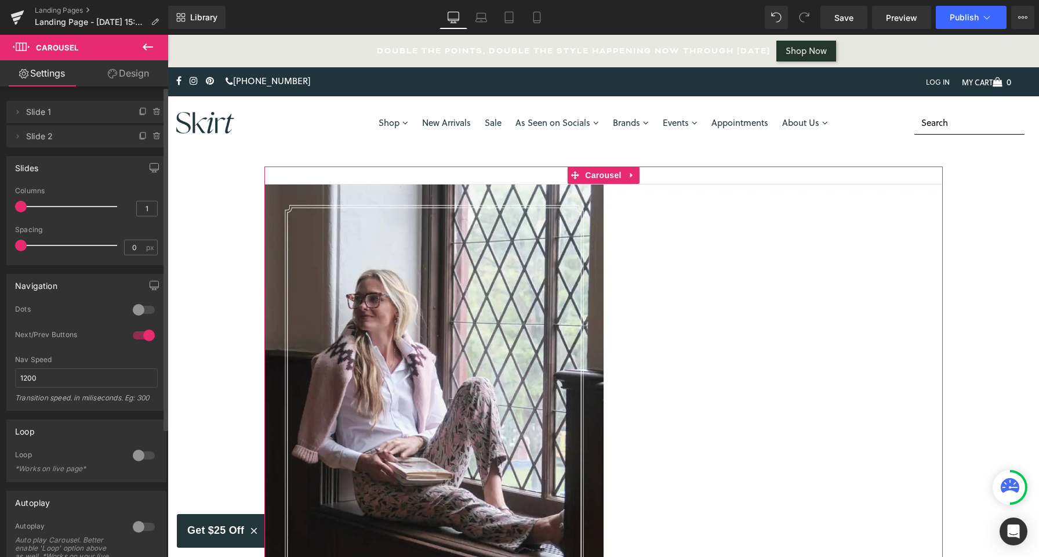
click at [88, 140] on span "Slide 2" at bounding box center [74, 136] width 97 height 22
click at [58, 136] on span "Slide 2" at bounding box center [74, 136] width 97 height 22
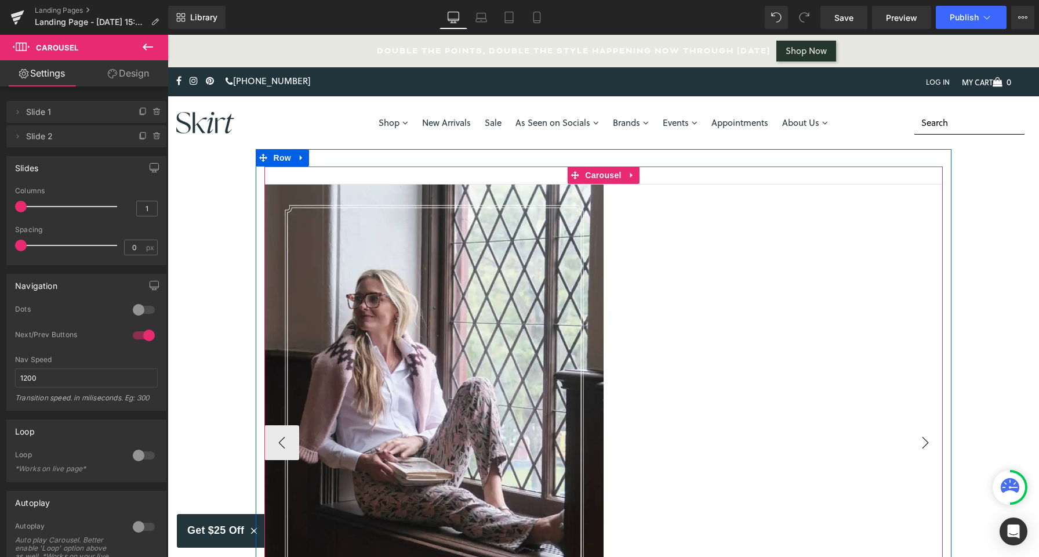
click at [918, 440] on button "›" at bounding box center [925, 442] width 35 height 35
click at [602, 441] on span "Image" at bounding box center [604, 443] width 24 height 14
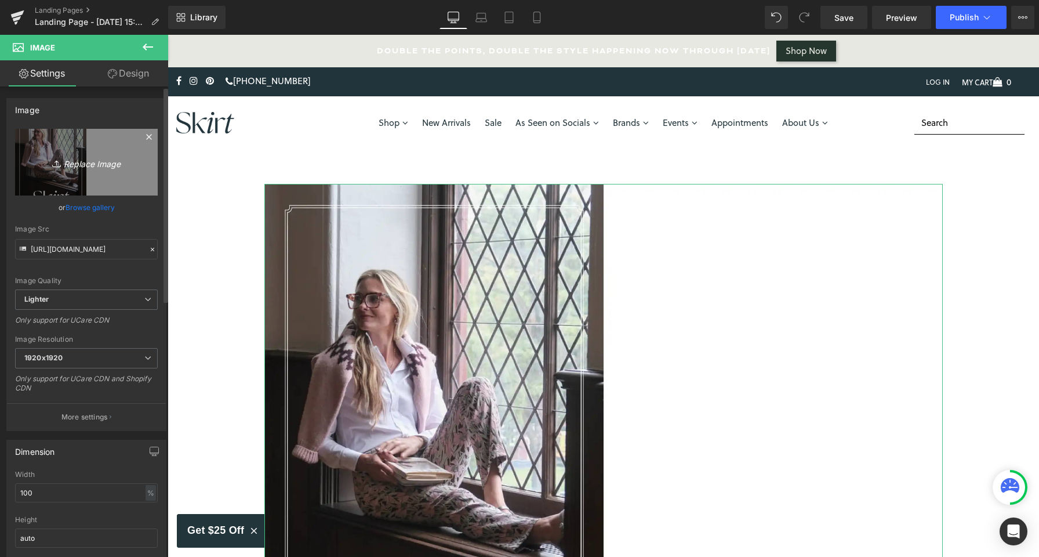
click at [92, 166] on icon "Replace Image" at bounding box center [86, 162] width 93 height 15
type input "C:\fakepath\F2025Lookbook-2 copy.webp"
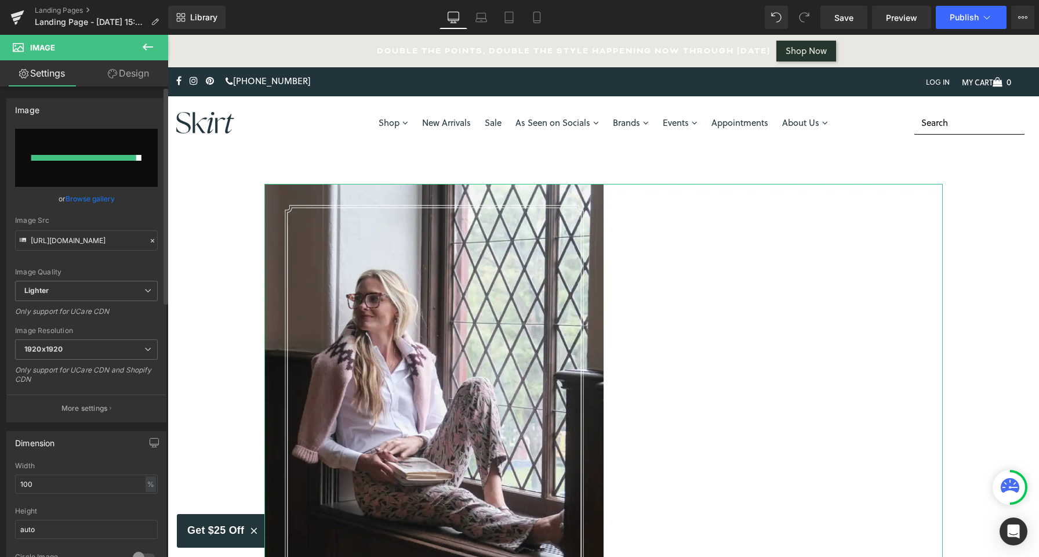
click at [148, 238] on icon at bounding box center [152, 241] width 8 height 8
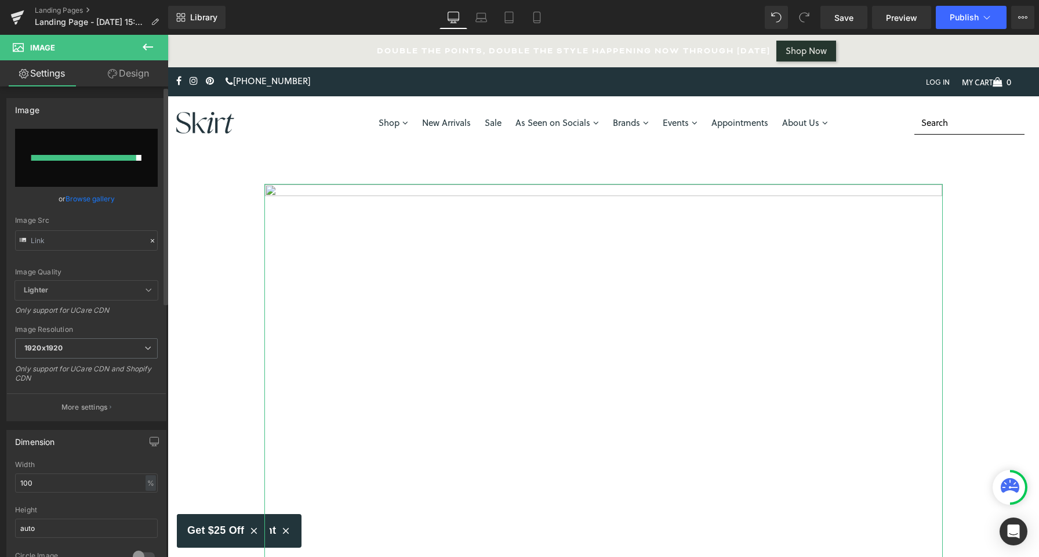
click at [72, 179] on input "file" at bounding box center [86, 158] width 143 height 58
type input "C:\fakepath\F2025Lookbook-2 copy.webp"
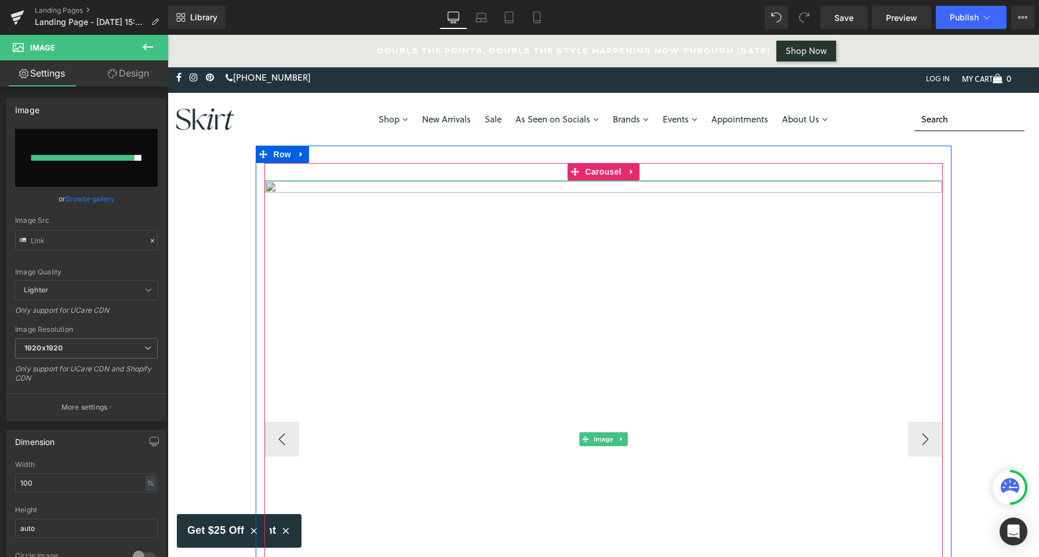
scroll to position [4, 0]
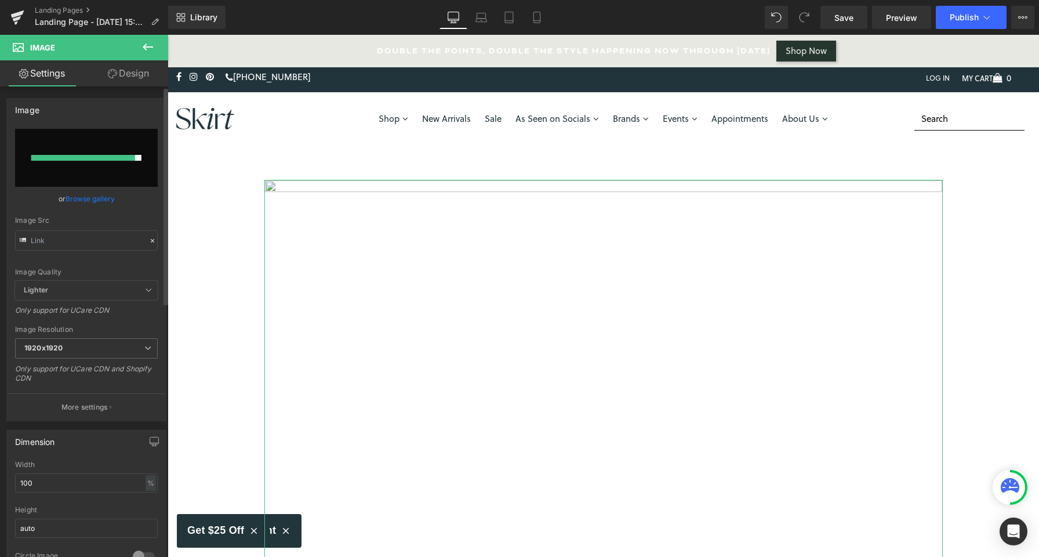
click at [69, 146] on input "file" at bounding box center [86, 158] width 143 height 58
type input "C:\fakepath\F2025Lookbook-3 copy.webp"
click at [833, 12] on link "Save" at bounding box center [844, 17] width 47 height 23
click at [17, 15] on icon at bounding box center [17, 14] width 13 height 8
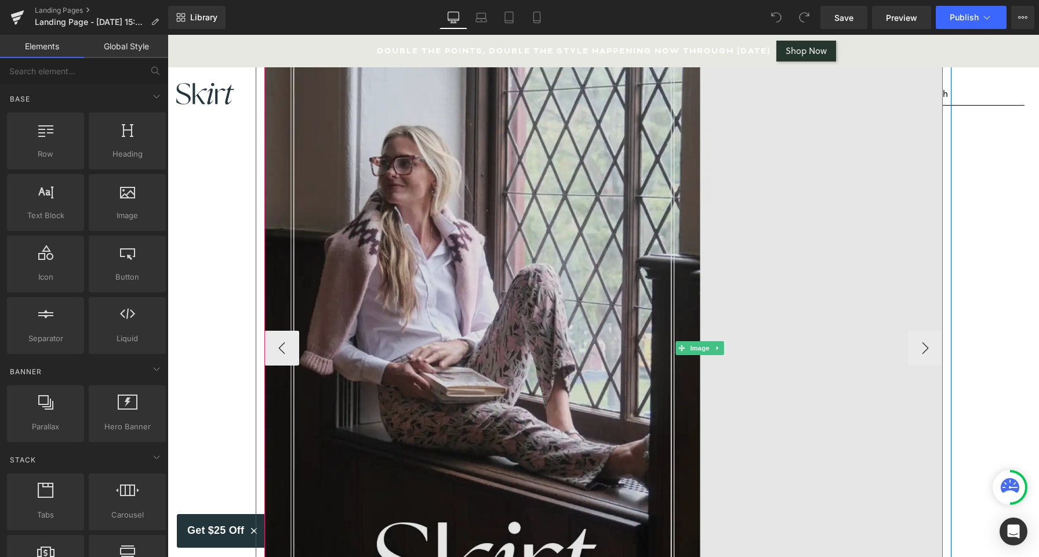
scroll to position [29, 0]
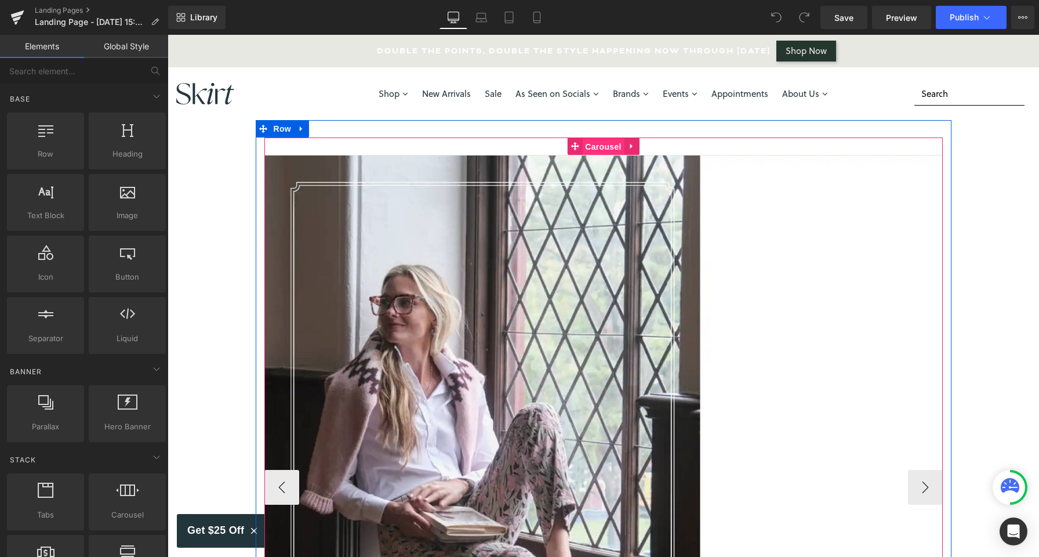
click at [608, 146] on span "Carousel" at bounding box center [603, 146] width 42 height 17
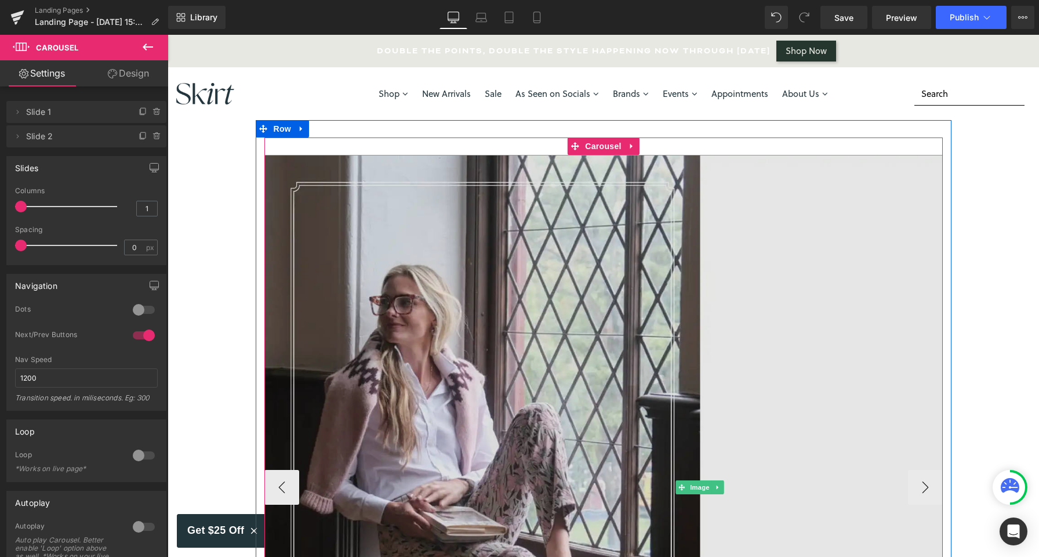
click at [504, 243] on img at bounding box center [700, 487] width 872 height 665
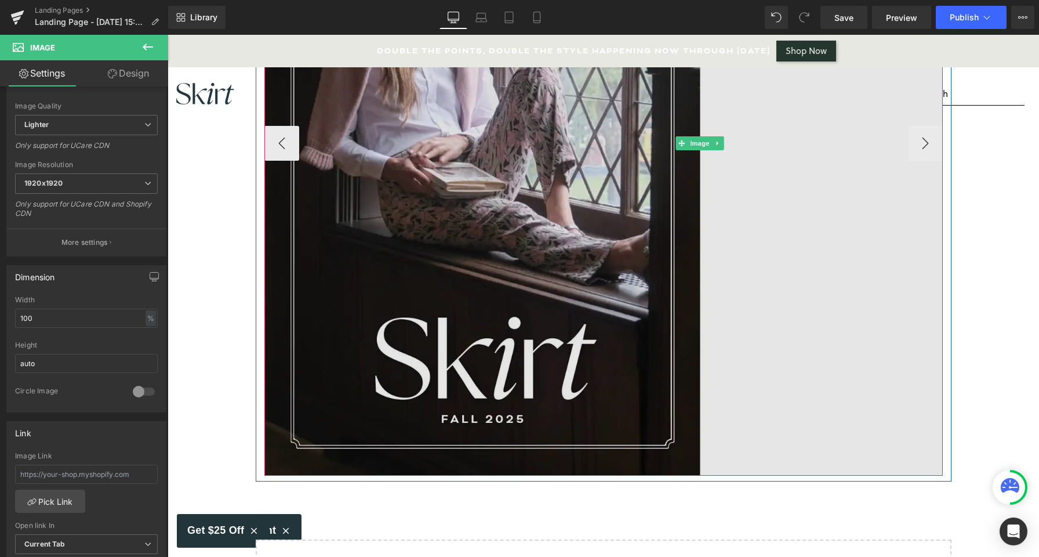
scroll to position [372, 0]
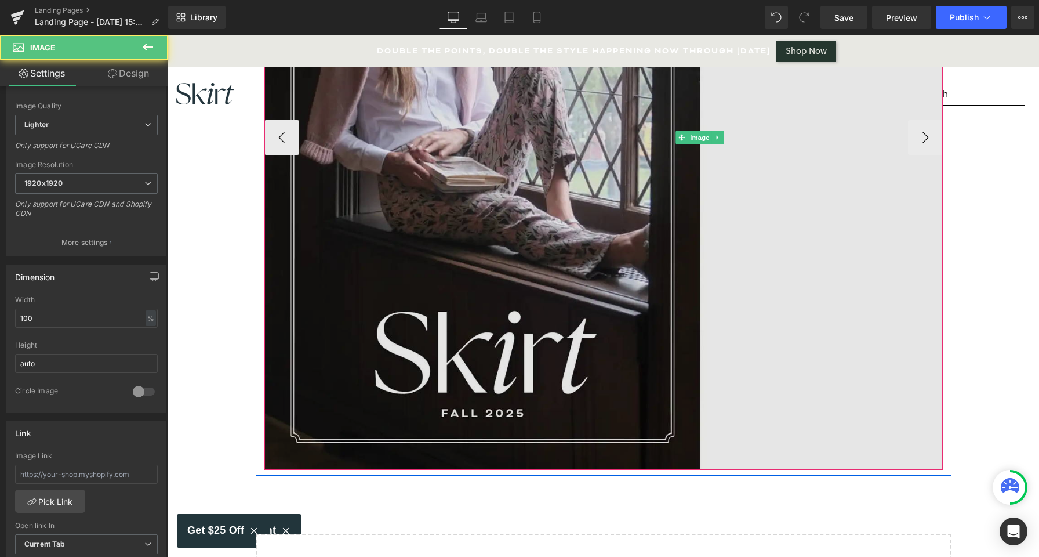
click at [519, 272] on img at bounding box center [700, 137] width 872 height 665
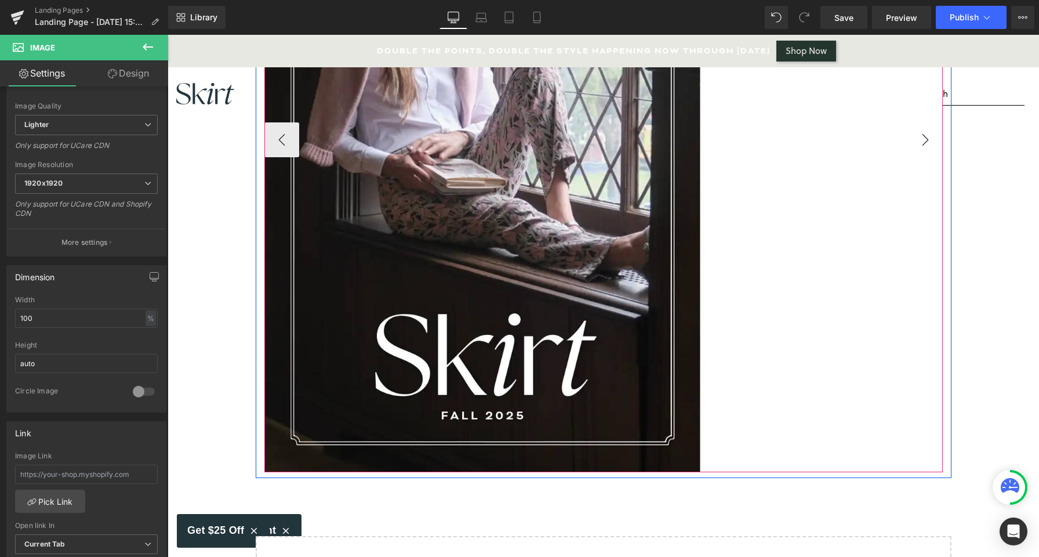
click at [930, 136] on button "›" at bounding box center [925, 139] width 35 height 35
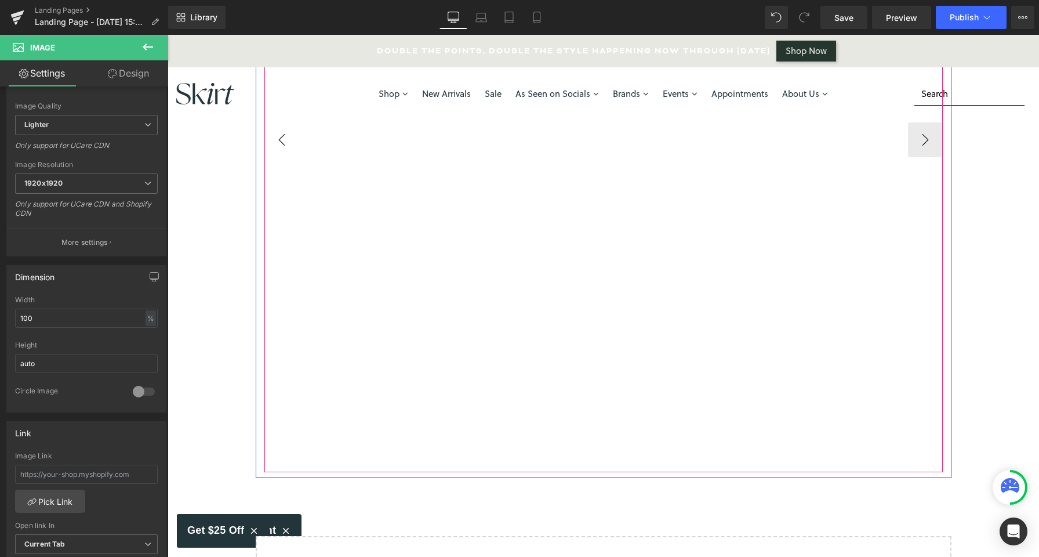
click at [284, 141] on button "‹" at bounding box center [281, 139] width 35 height 35
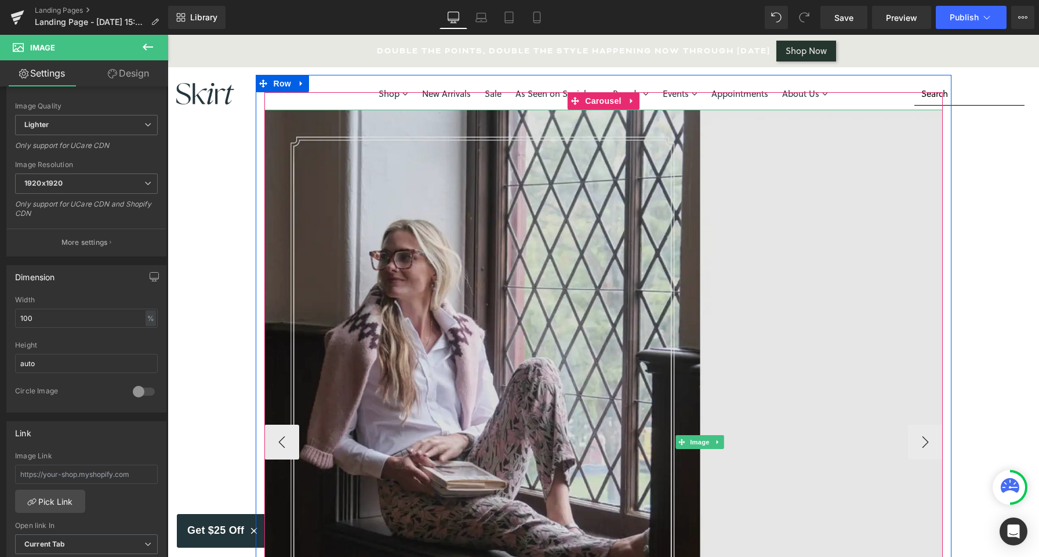
scroll to position [57, 0]
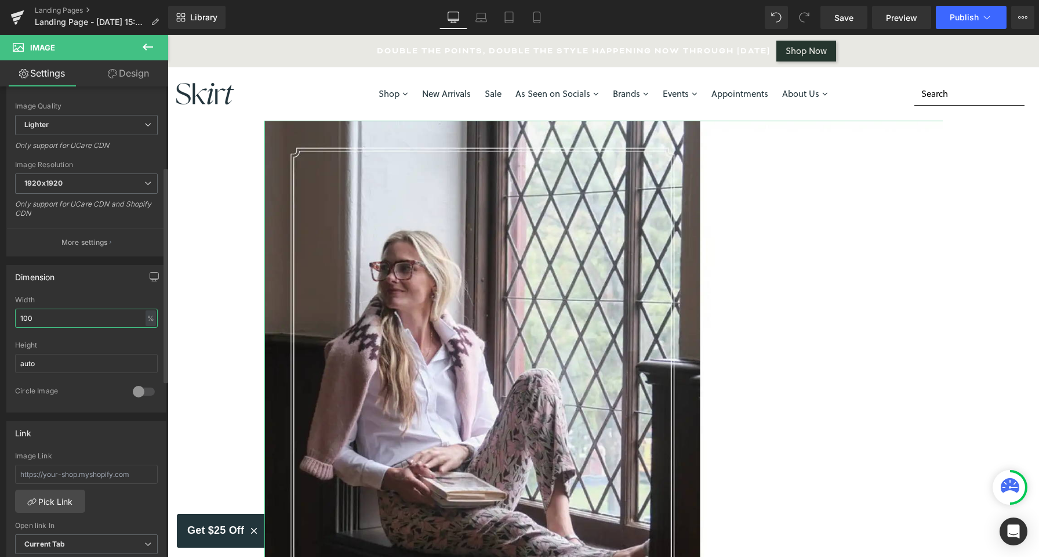
click at [102, 313] on input "100" at bounding box center [86, 318] width 143 height 19
click at [134, 390] on div at bounding box center [144, 391] width 28 height 19
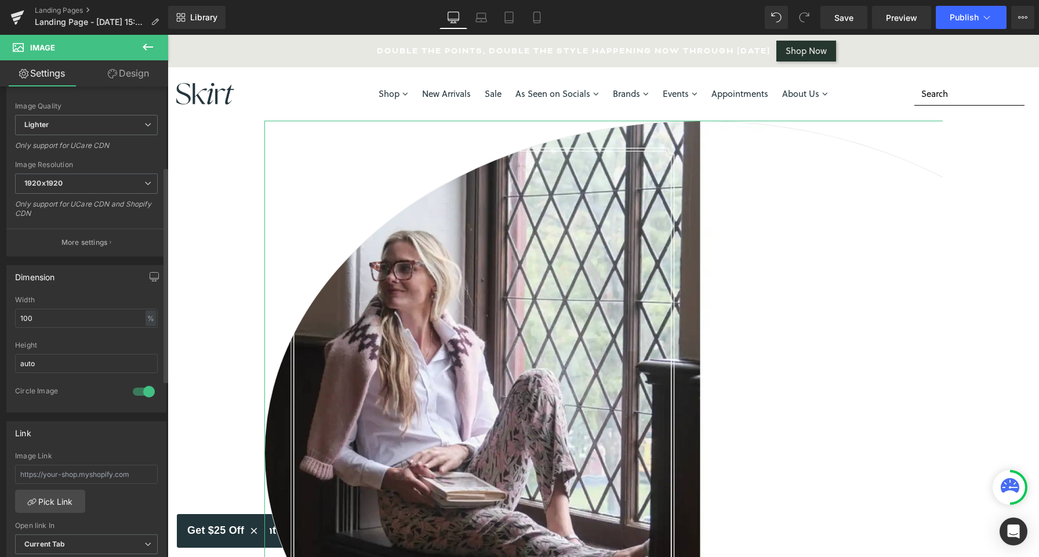
click at [144, 391] on div at bounding box center [144, 391] width 28 height 19
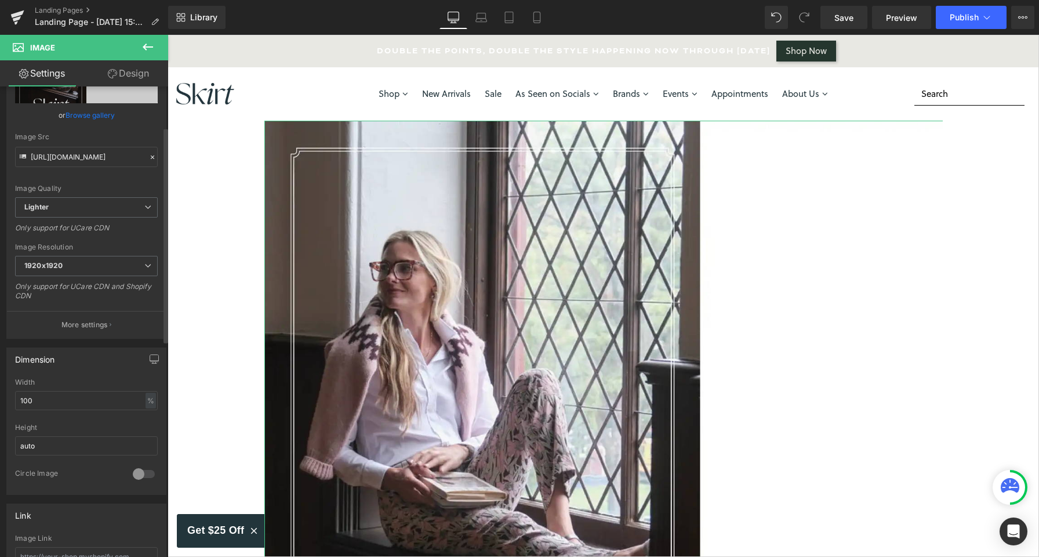
scroll to position [88, 0]
click at [119, 267] on span "1920x1920" at bounding box center [86, 270] width 143 height 20
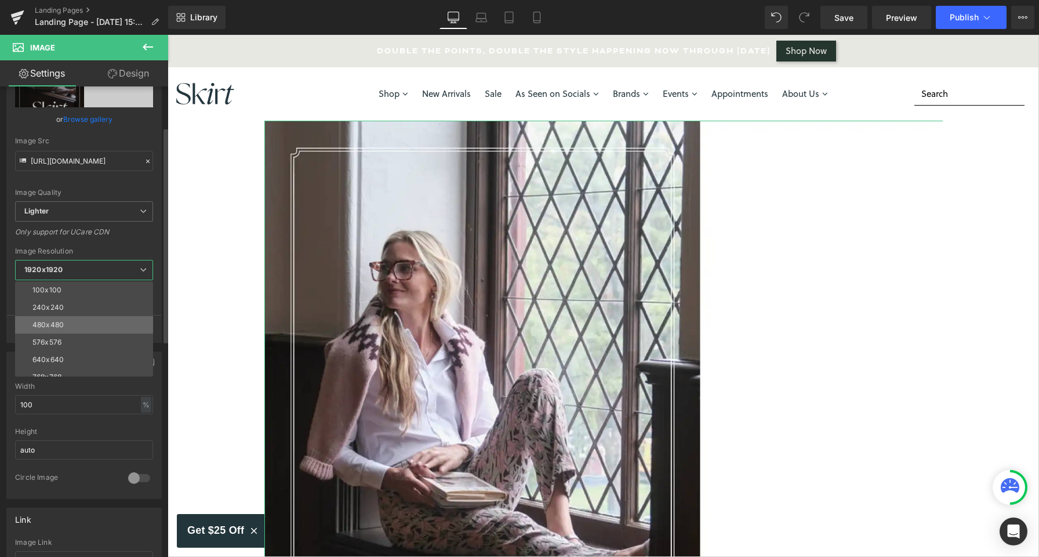
click at [97, 321] on li "480x480" at bounding box center [86, 324] width 143 height 17
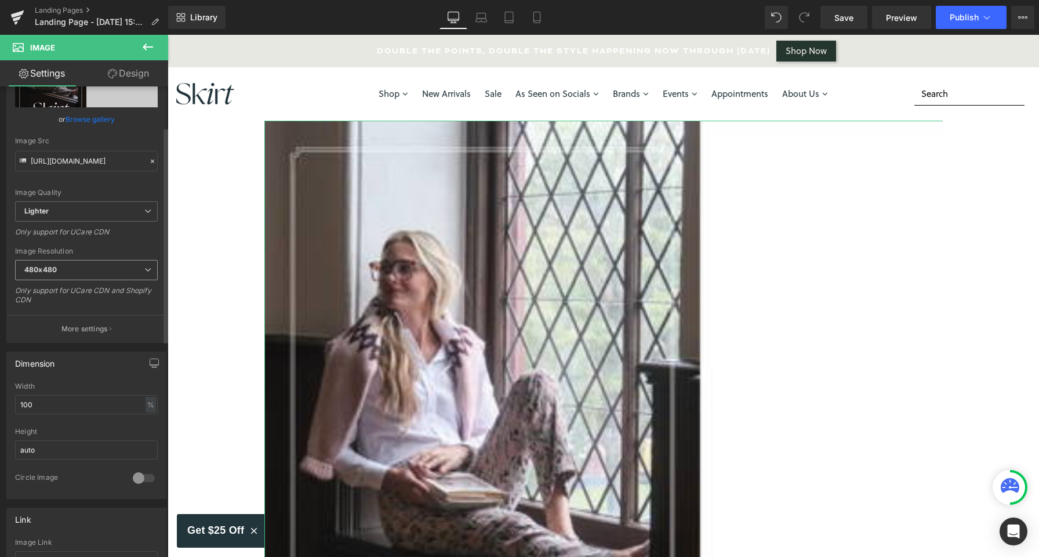
click at [92, 266] on span "480x480" at bounding box center [86, 270] width 143 height 20
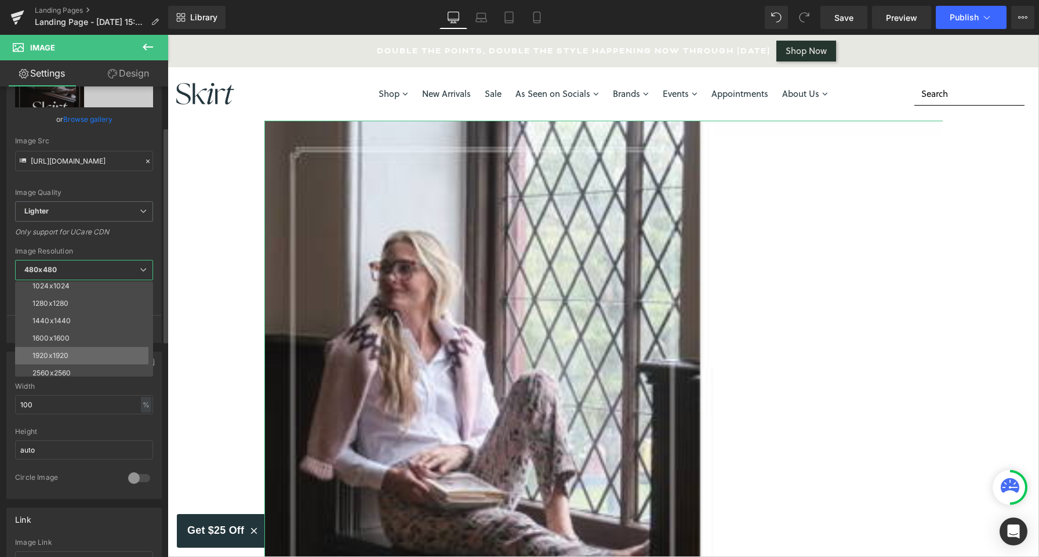
scroll to position [166, 0]
click at [79, 350] on li "2560x2560" at bounding box center [86, 350] width 143 height 17
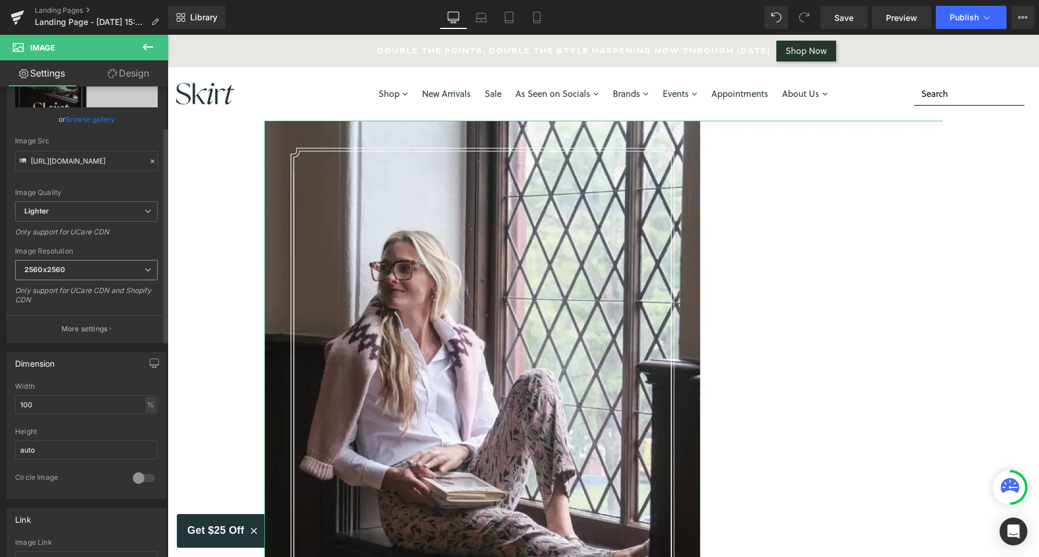
click at [50, 274] on span "2560x2560" at bounding box center [86, 270] width 143 height 20
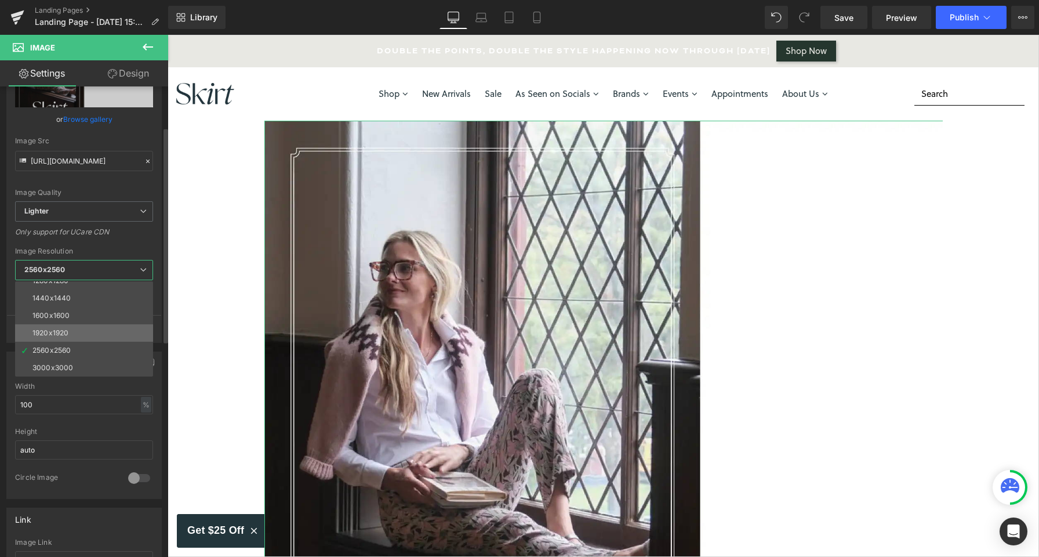
click at [50, 333] on div "1920x1920" at bounding box center [50, 333] width 36 height 8
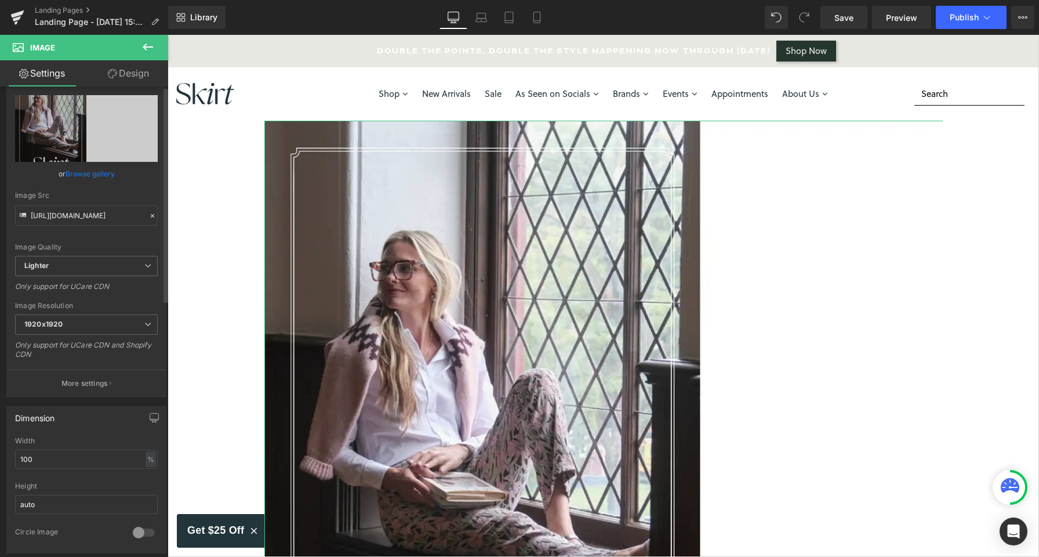
scroll to position [0, 0]
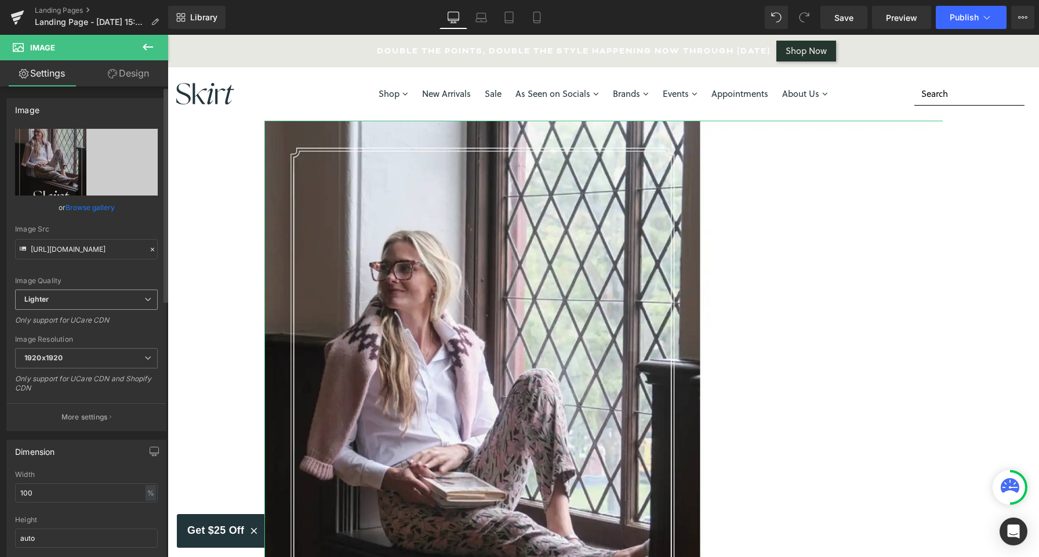
click at [122, 302] on span "Lighter" at bounding box center [86, 299] width 143 height 20
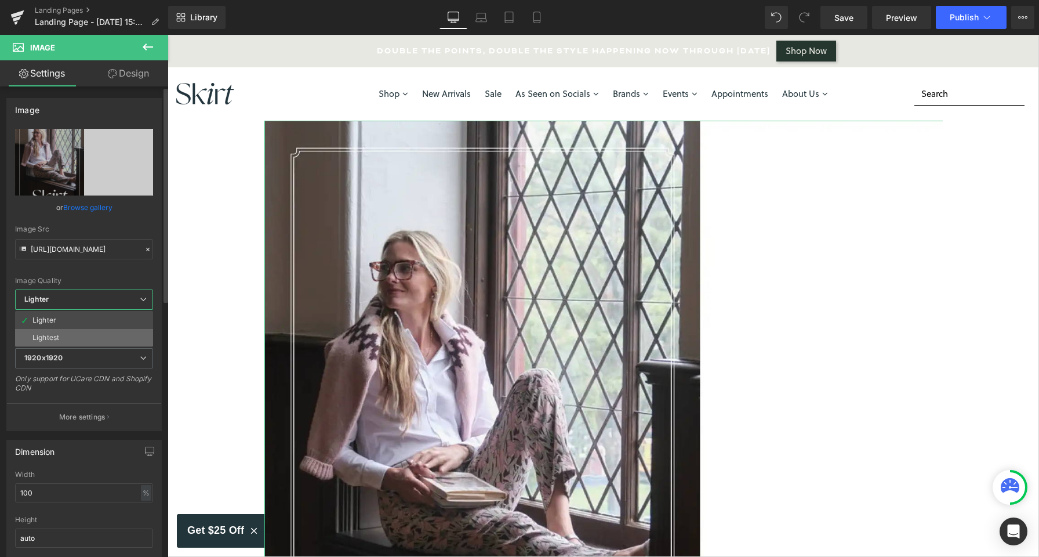
drag, startPoint x: 102, startPoint y: 327, endPoint x: 99, endPoint y: 337, distance: 10.3
click at [99, 337] on ul "Lighter Lightest" at bounding box center [84, 329] width 138 height 36
click at [95, 343] on li "Lightest" at bounding box center [84, 337] width 138 height 17
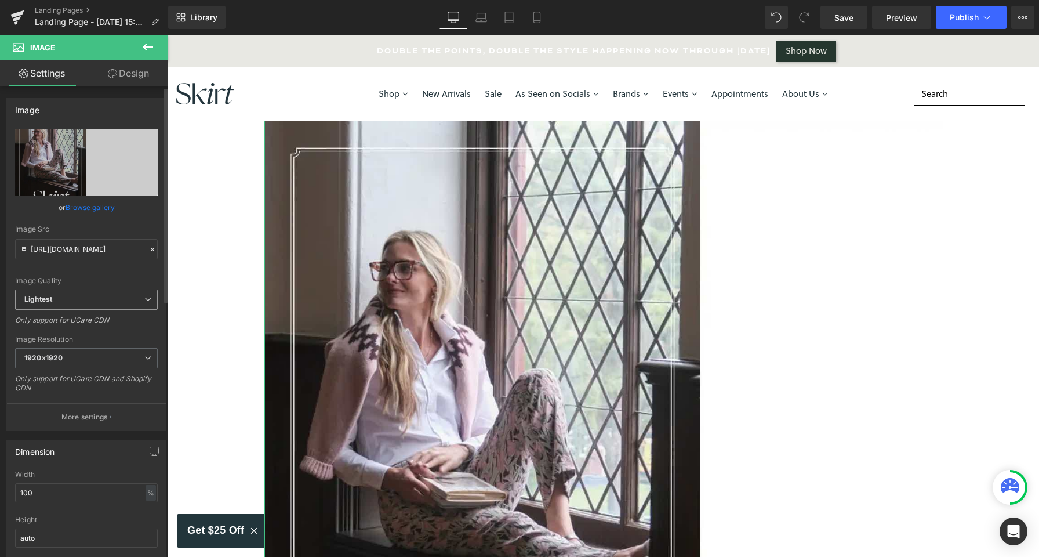
click at [104, 303] on span "Lightest" at bounding box center [86, 299] width 143 height 20
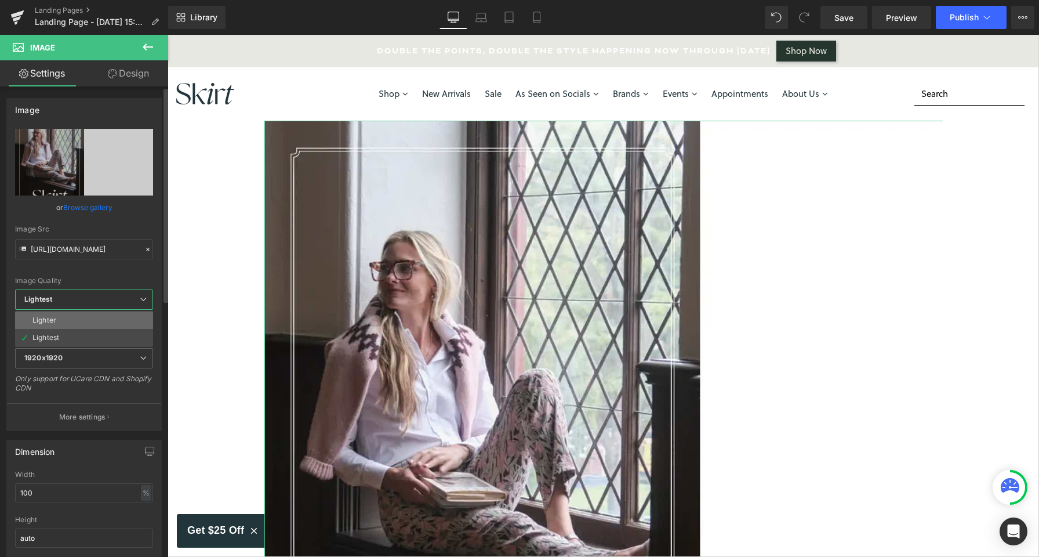
click at [90, 323] on li "Lighter" at bounding box center [84, 319] width 138 height 17
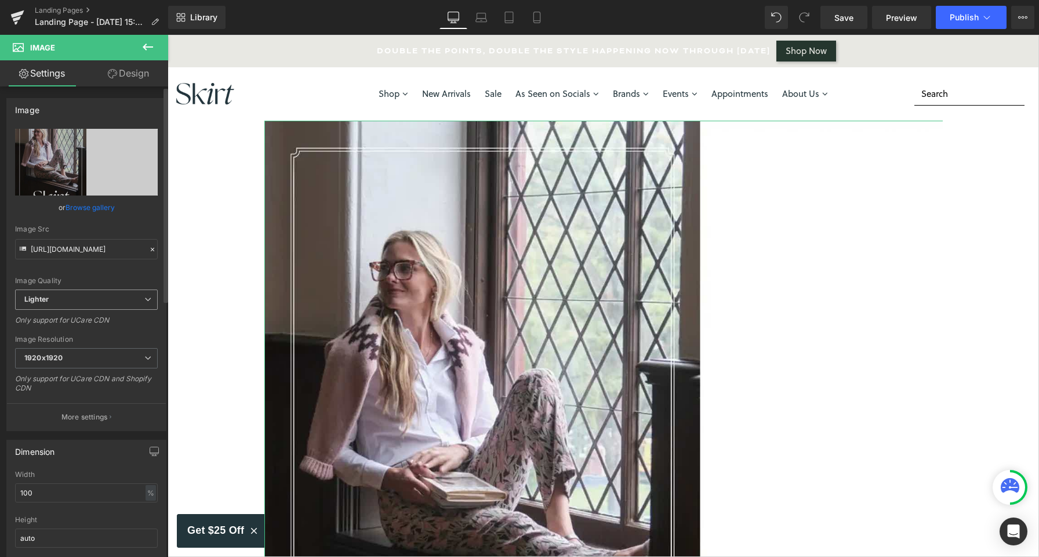
type input "[URL][DOMAIN_NAME]"
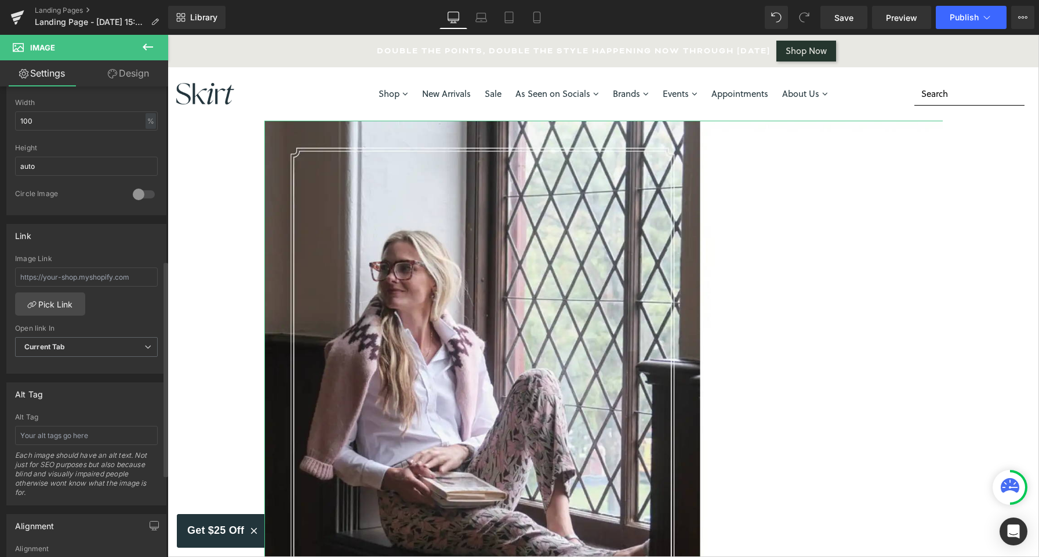
scroll to position [379, 0]
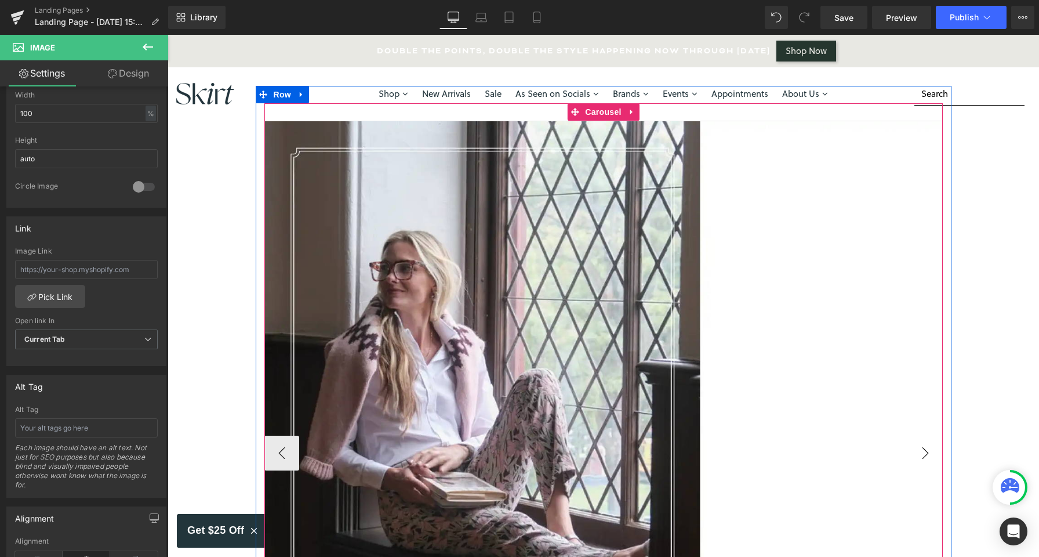
click at [922, 452] on button "›" at bounding box center [925, 453] width 35 height 35
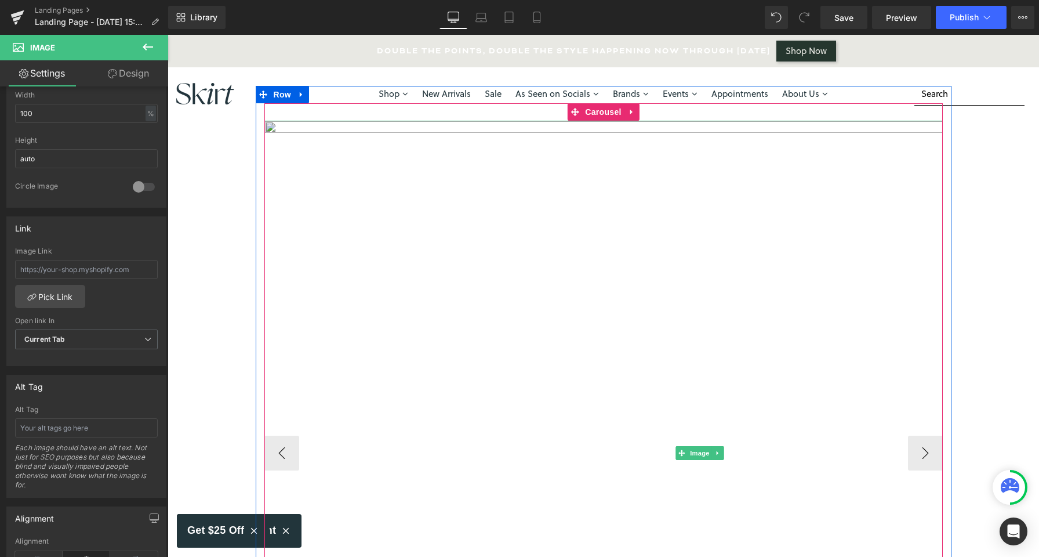
click at [415, 257] on img at bounding box center [700, 453] width 872 height 665
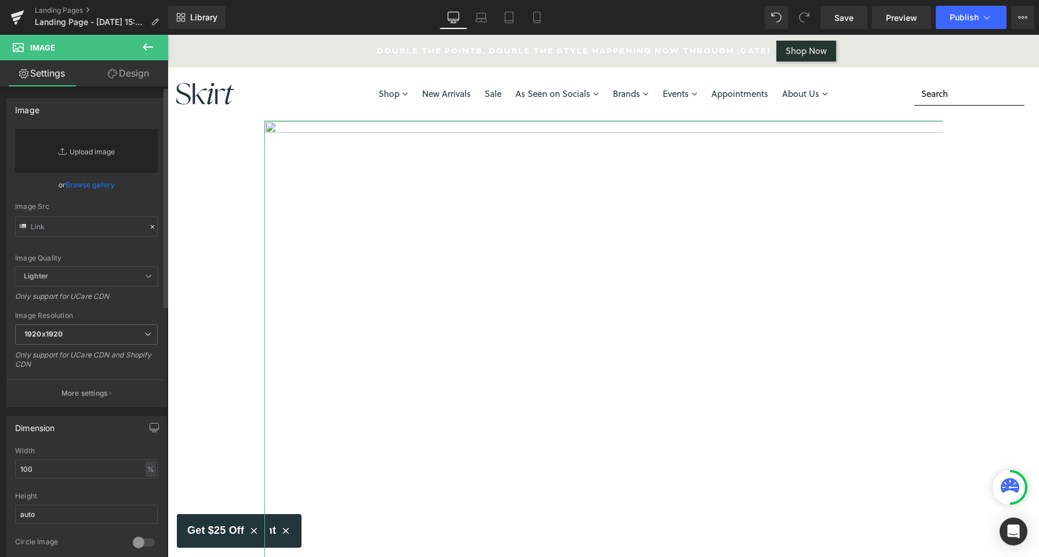
click at [79, 149] on link "Replace Image" at bounding box center [86, 151] width 143 height 44
type input "C:\fakepath\F2025Lookbook-2 copy.webp"
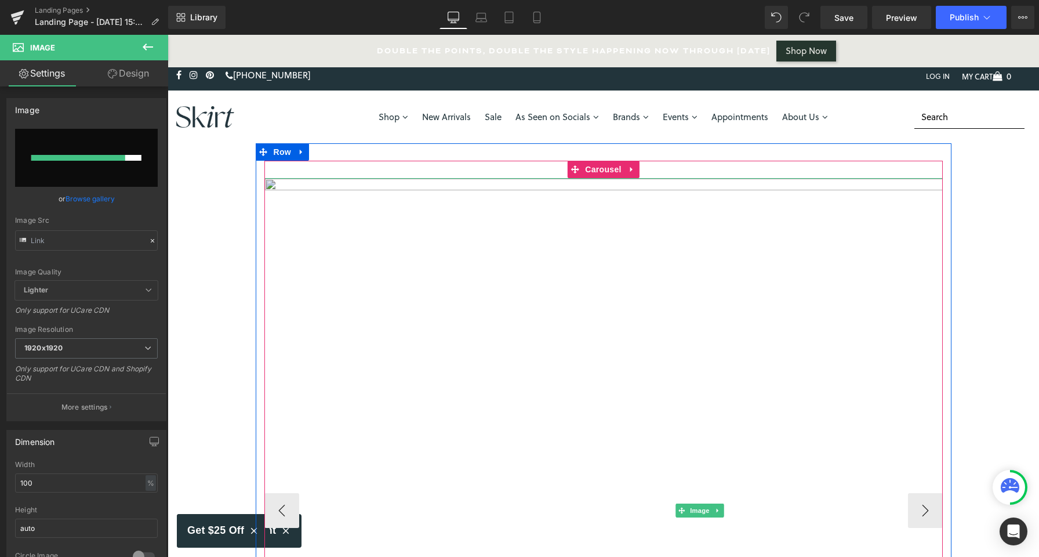
scroll to position [0, 0]
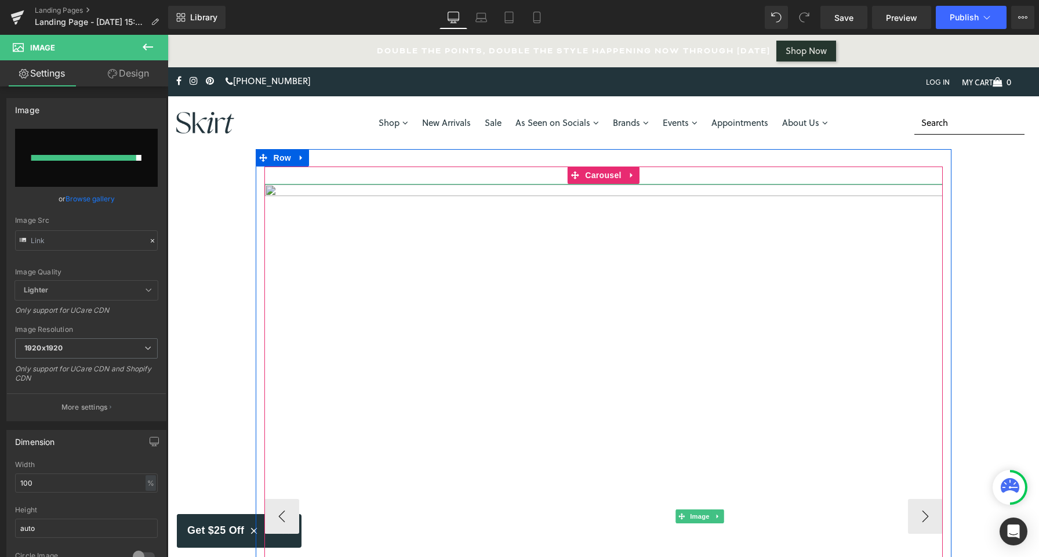
click at [328, 191] on img at bounding box center [700, 516] width 872 height 665
click at [289, 499] on button "‹" at bounding box center [281, 516] width 35 height 35
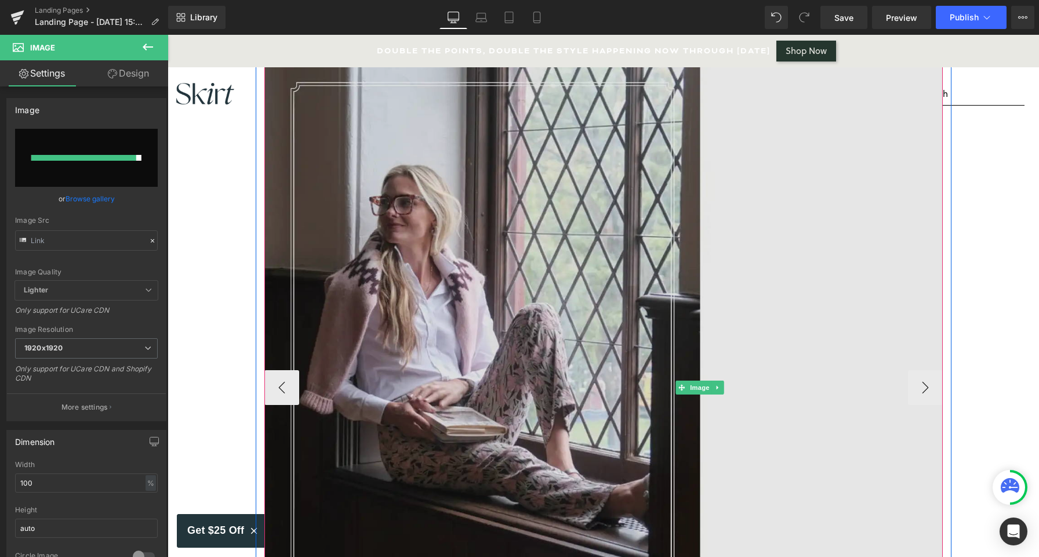
scroll to position [2, 0]
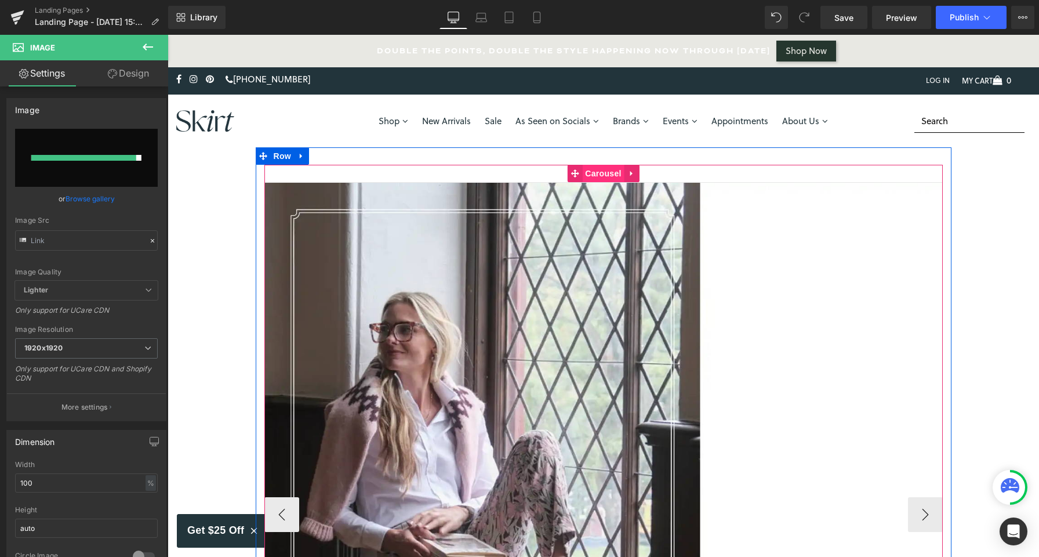
click at [599, 172] on span "Carousel" at bounding box center [603, 173] width 42 height 17
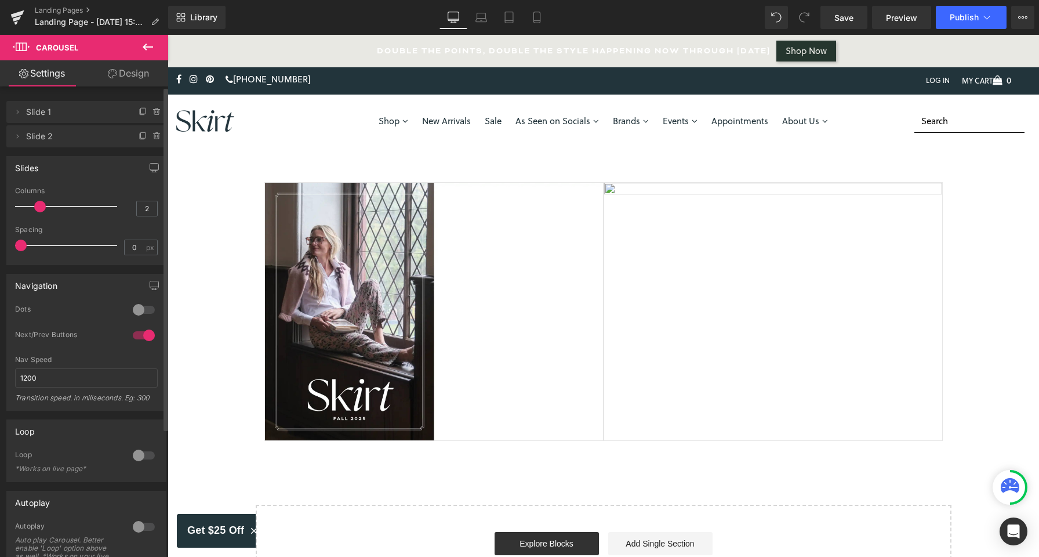
drag, startPoint x: 22, startPoint y: 206, endPoint x: 48, endPoint y: 206, distance: 25.5
click at [48, 206] on div at bounding box center [69, 206] width 96 height 23
type input "1"
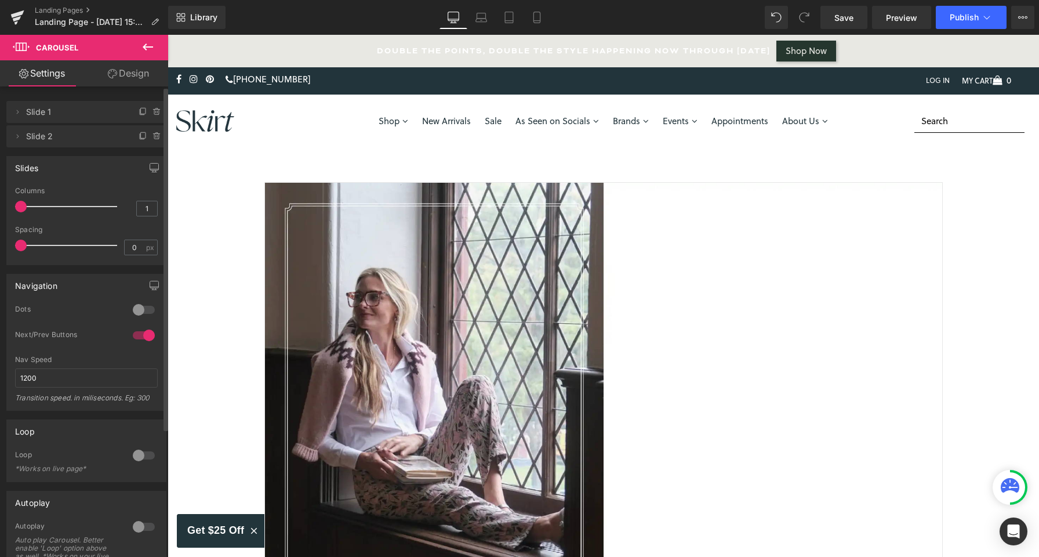
drag, startPoint x: 48, startPoint y: 206, endPoint x: 19, endPoint y: 206, distance: 28.4
click at [21, 206] on div at bounding box center [69, 206] width 96 height 23
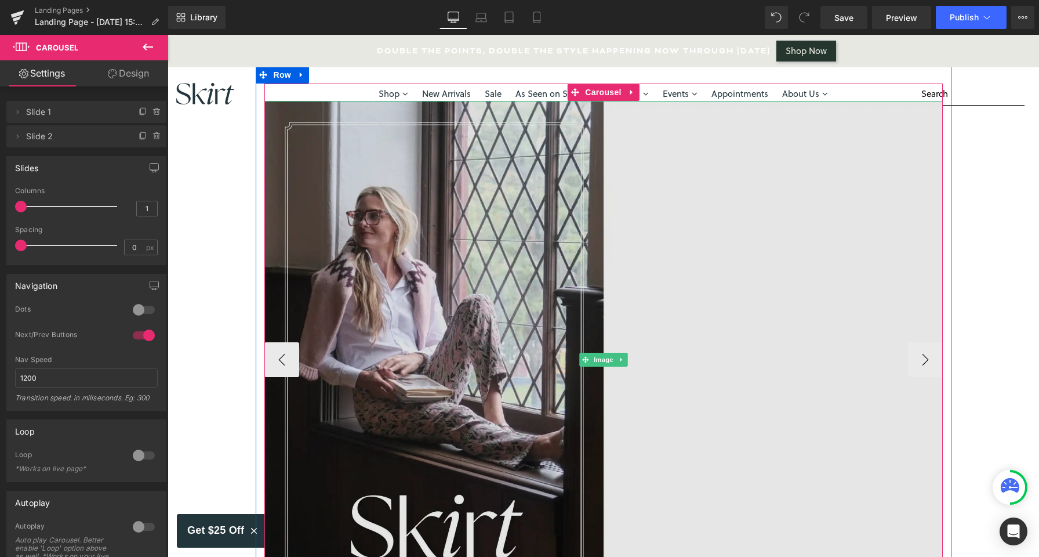
scroll to position [57, 0]
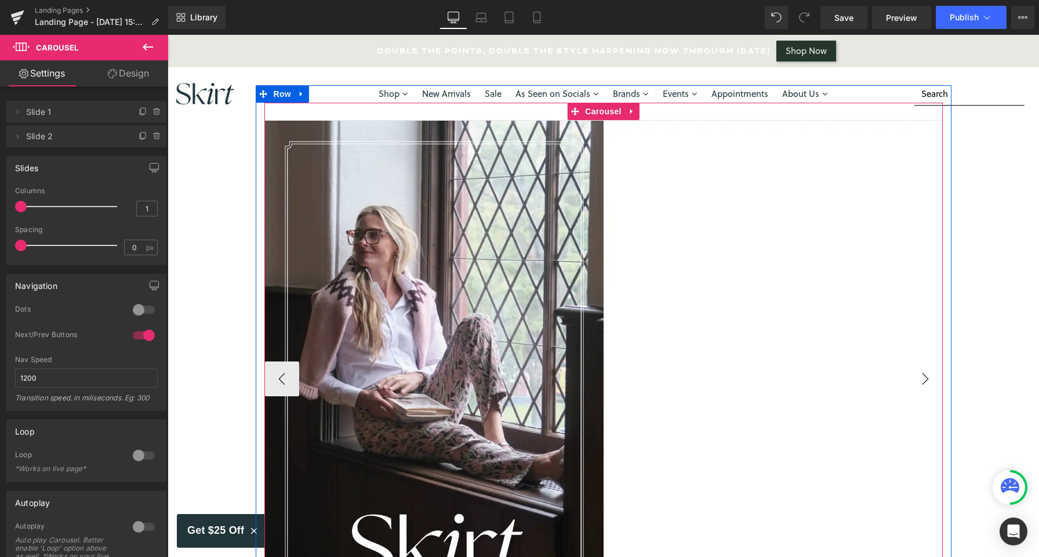
click at [926, 376] on button "›" at bounding box center [925, 378] width 35 height 35
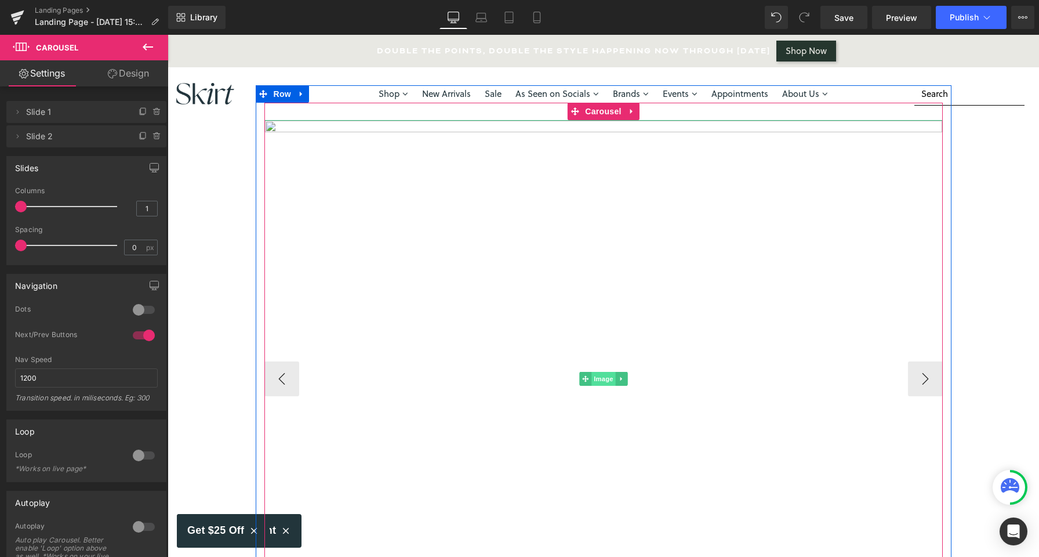
click at [608, 384] on span "Image" at bounding box center [604, 379] width 24 height 14
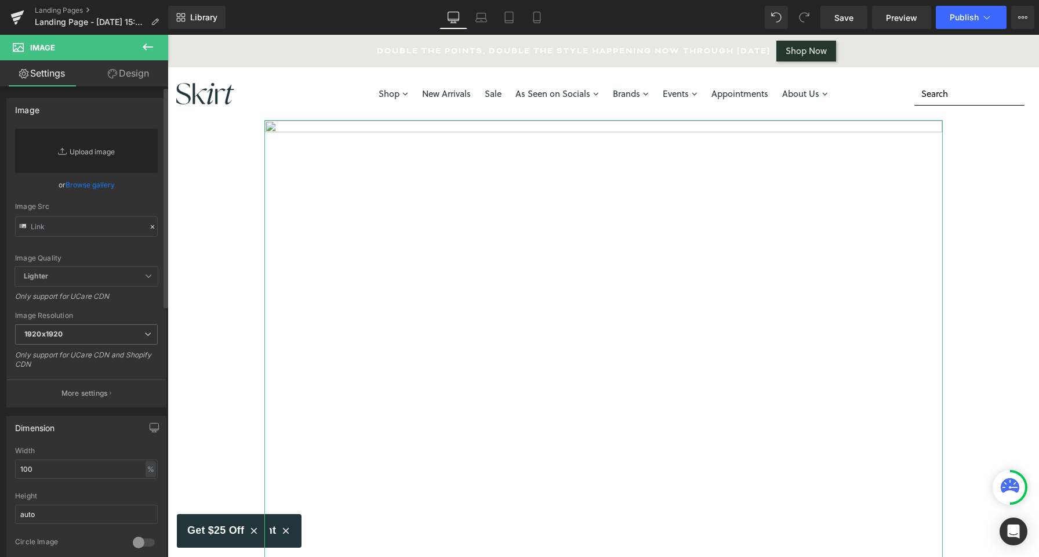
click at [76, 162] on link "Replace Image" at bounding box center [86, 151] width 143 height 44
type input "C:\fakepath\F2025Lookbook-2 copy.webp"
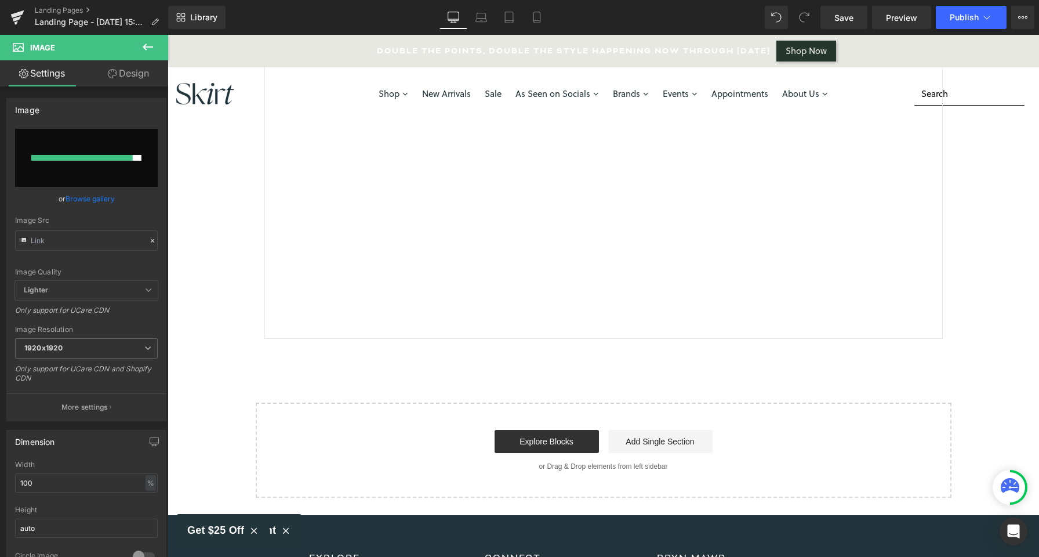
scroll to position [0, 0]
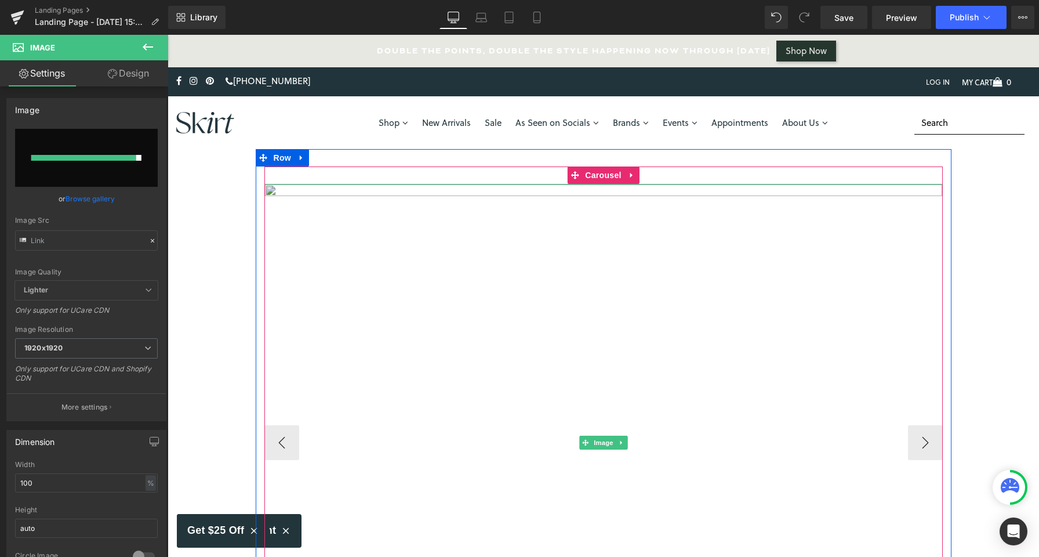
click at [308, 224] on img at bounding box center [603, 442] width 679 height 517
click at [393, 220] on img at bounding box center [603, 442] width 679 height 517
click at [284, 433] on button "‹" at bounding box center [281, 442] width 35 height 35
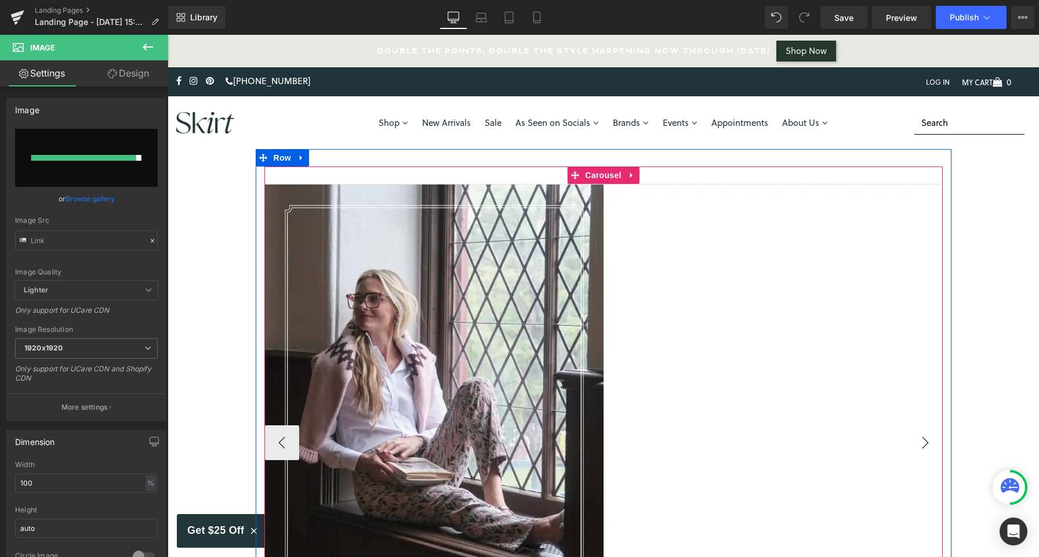
click at [917, 439] on button "›" at bounding box center [925, 442] width 35 height 35
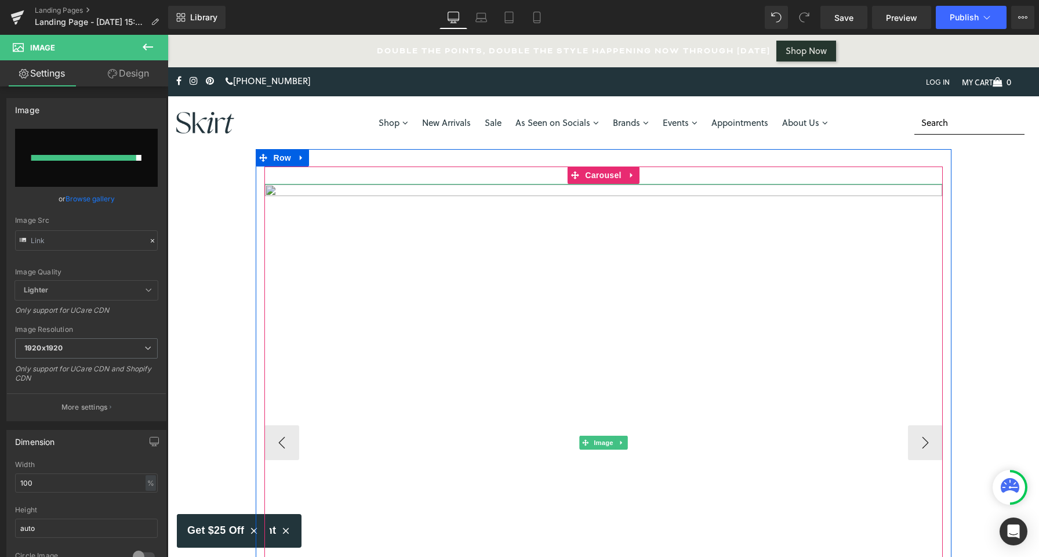
click at [466, 206] on img at bounding box center [603, 442] width 679 height 517
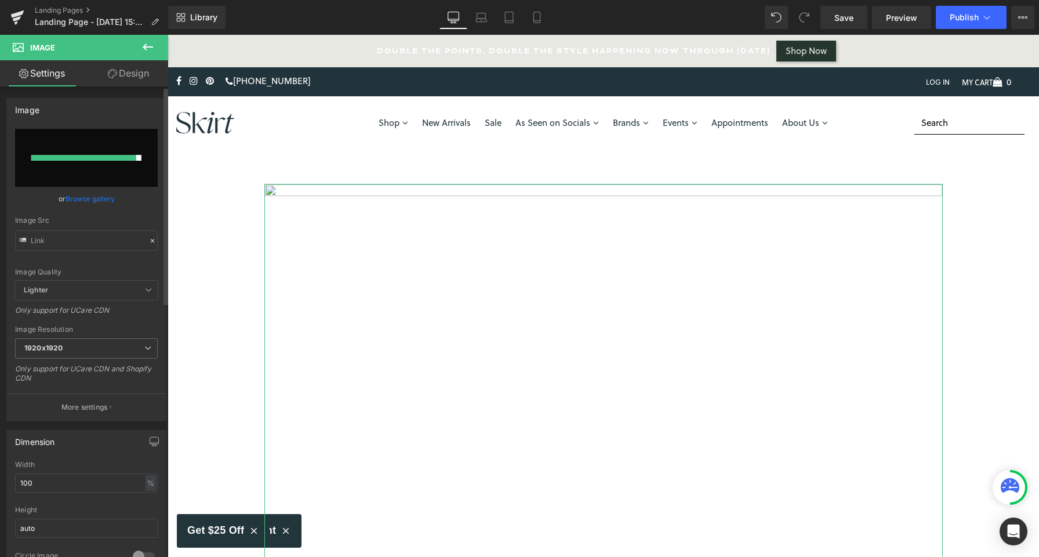
click at [101, 166] on input "file" at bounding box center [86, 158] width 143 height 58
type input "C:\fakepath\F2025Lookbook-3 copy.webp"
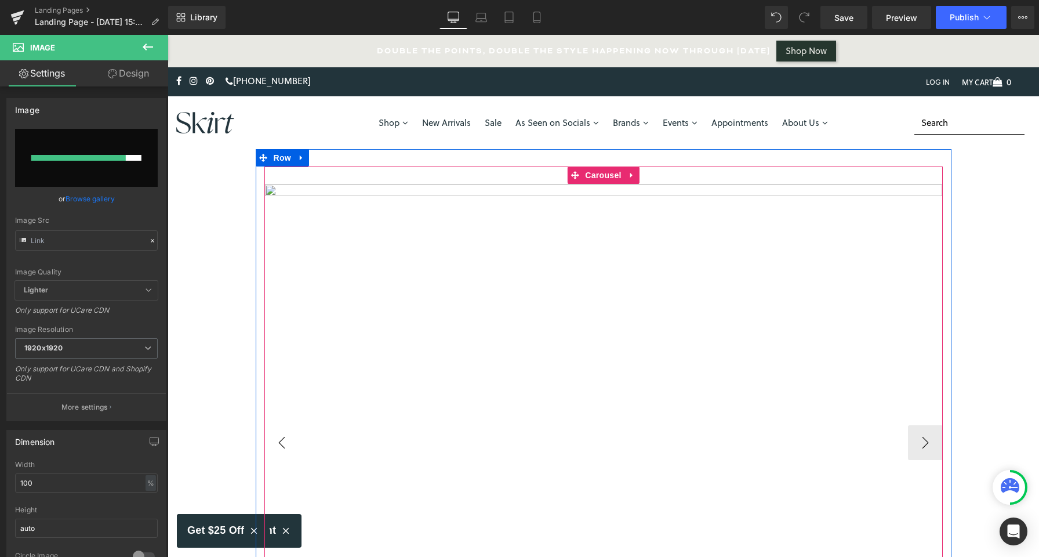
click at [280, 434] on button "‹" at bounding box center [281, 442] width 35 height 35
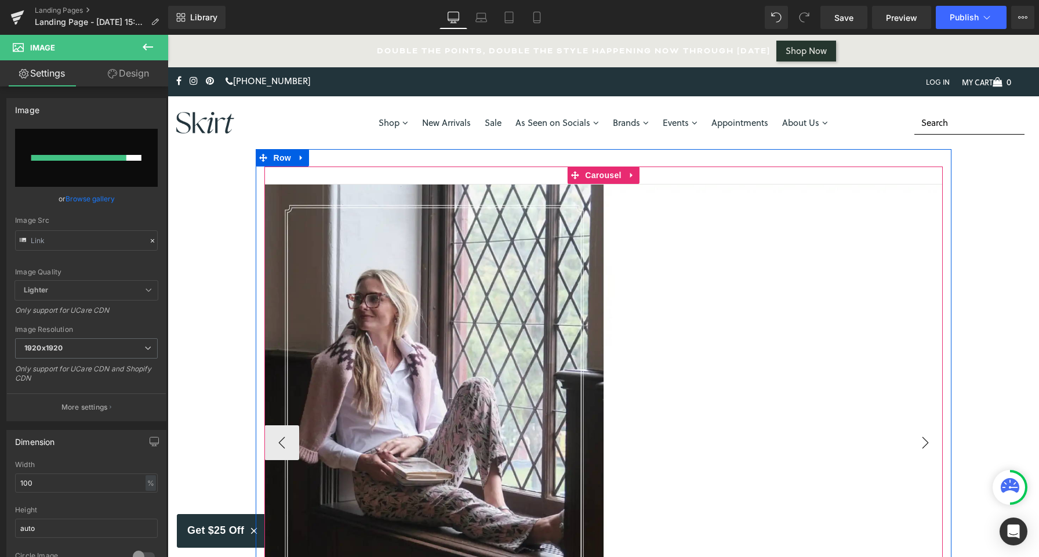
click at [919, 429] on button "›" at bounding box center [925, 442] width 35 height 35
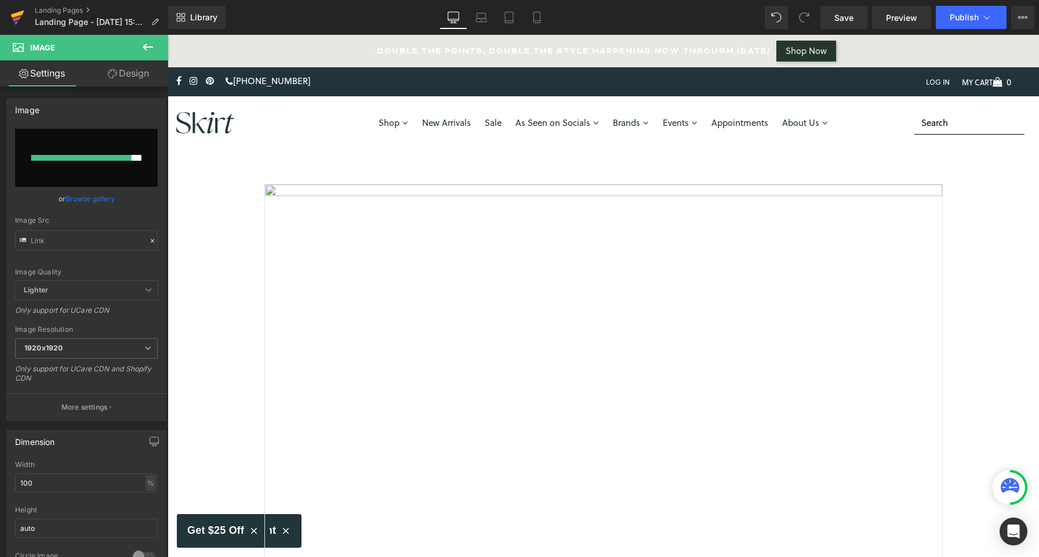
drag, startPoint x: 398, startPoint y: 137, endPoint x: 12, endPoint y: 16, distance: 404.9
click at [12, 16] on icon at bounding box center [17, 14] width 13 height 8
